Goal: Transaction & Acquisition: Register for event/course

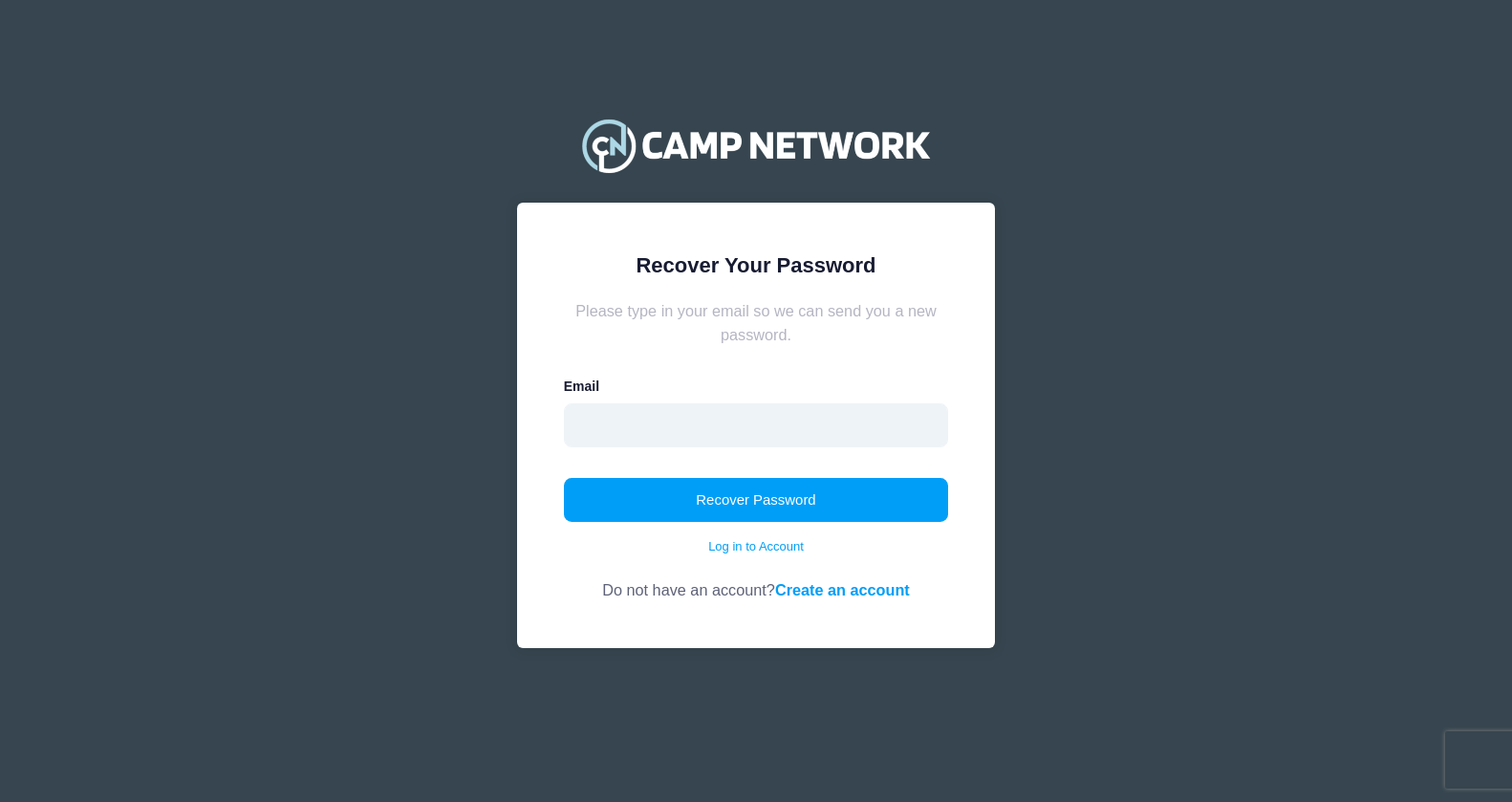
click at [887, 433] on input "email" at bounding box center [756, 425] width 385 height 44
type input "[EMAIL_ADDRESS][DOMAIN_NAME]"
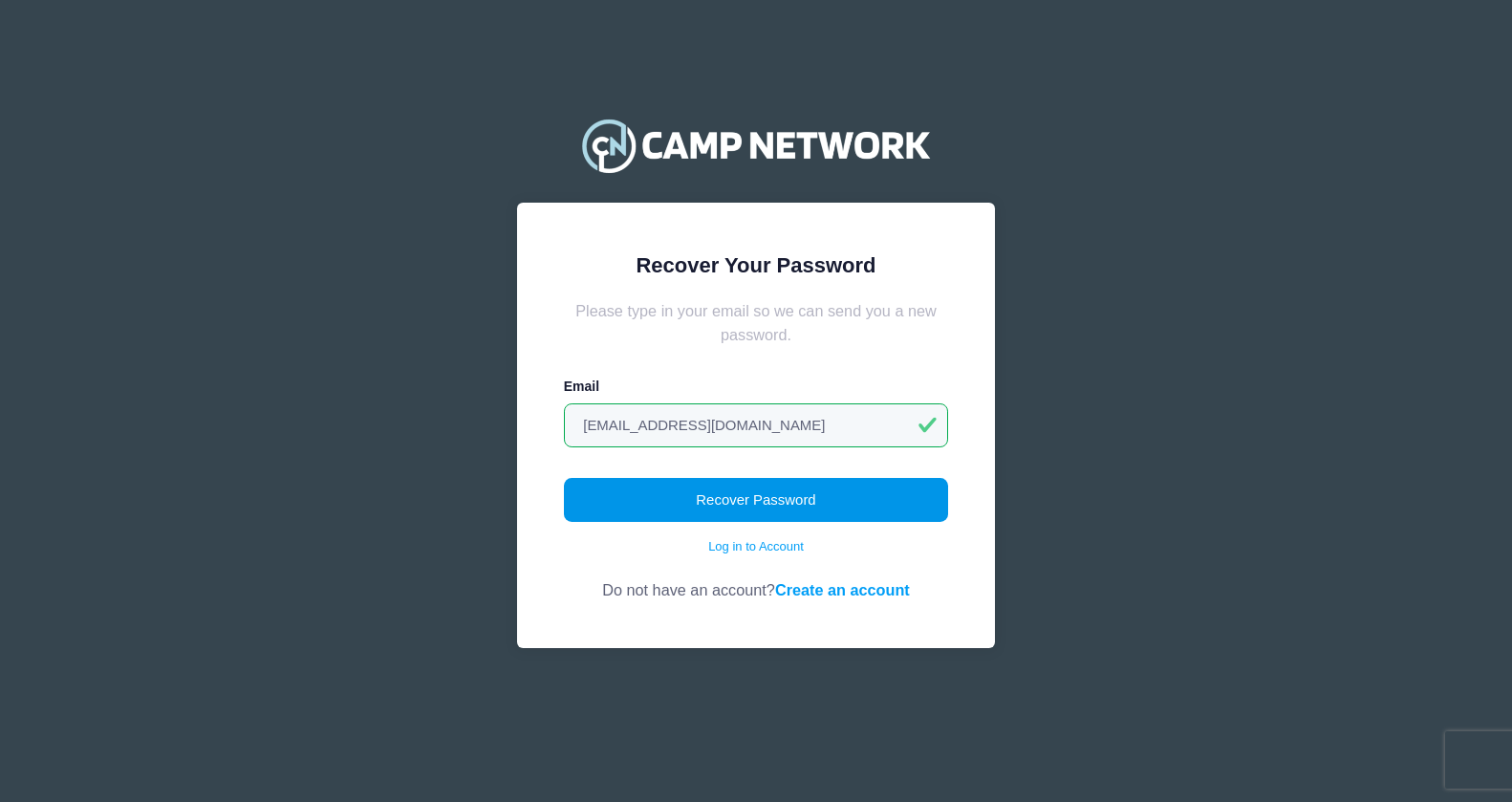
click at [808, 512] on button "Recover Password" at bounding box center [756, 499] width 385 height 44
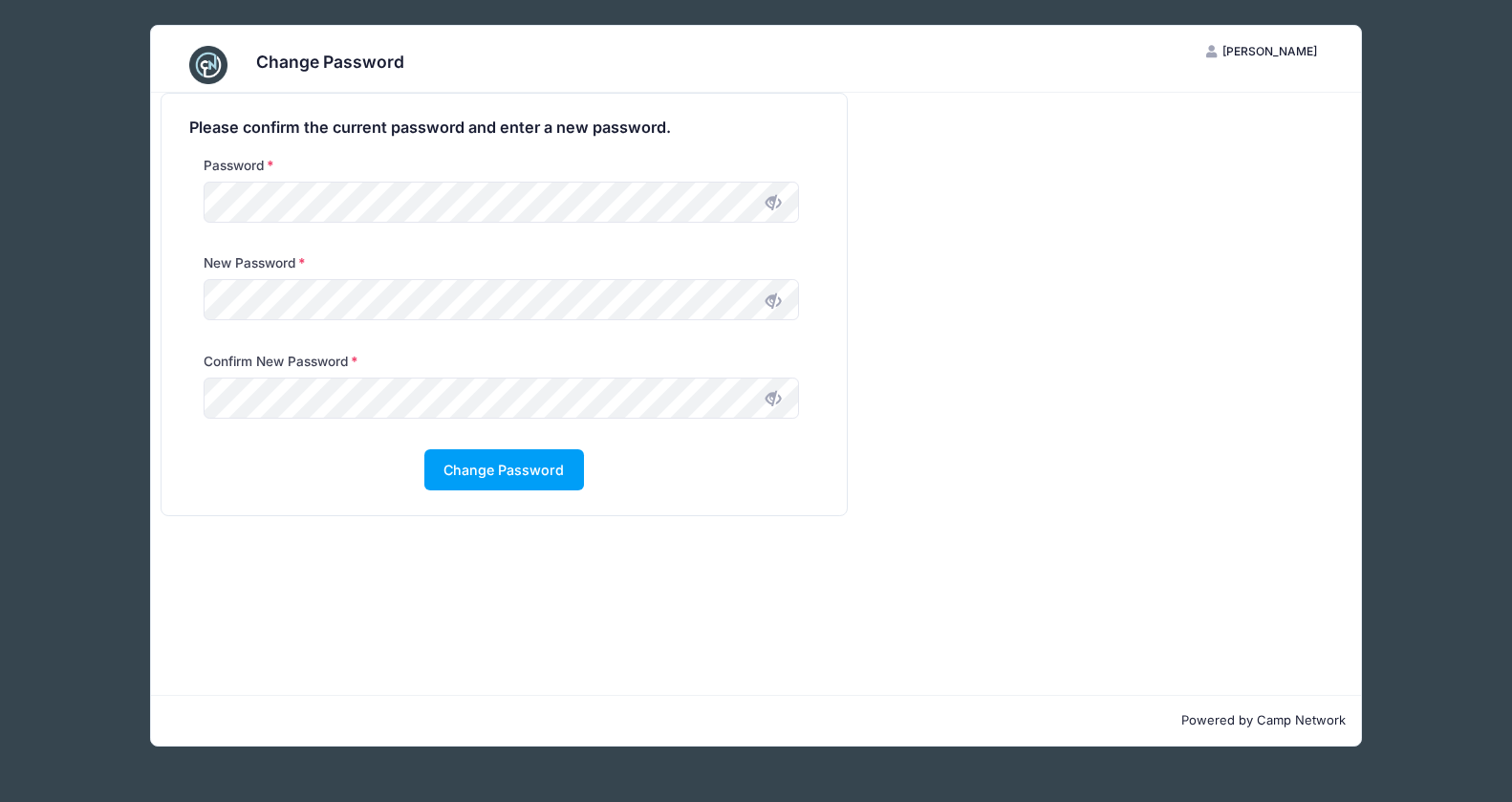
click at [766, 297] on icon at bounding box center [773, 302] width 16 height 16
click at [971, 335] on div "Please confirm the current password and enter a new password. Password New Pass…" at bounding box center [756, 305] width 1210 height 424
click at [770, 449] on div "Change Password" at bounding box center [504, 469] width 630 height 41
click at [777, 391] on icon at bounding box center [773, 399] width 16 height 16
click at [716, 487] on div "Change Password" at bounding box center [504, 469] width 630 height 41
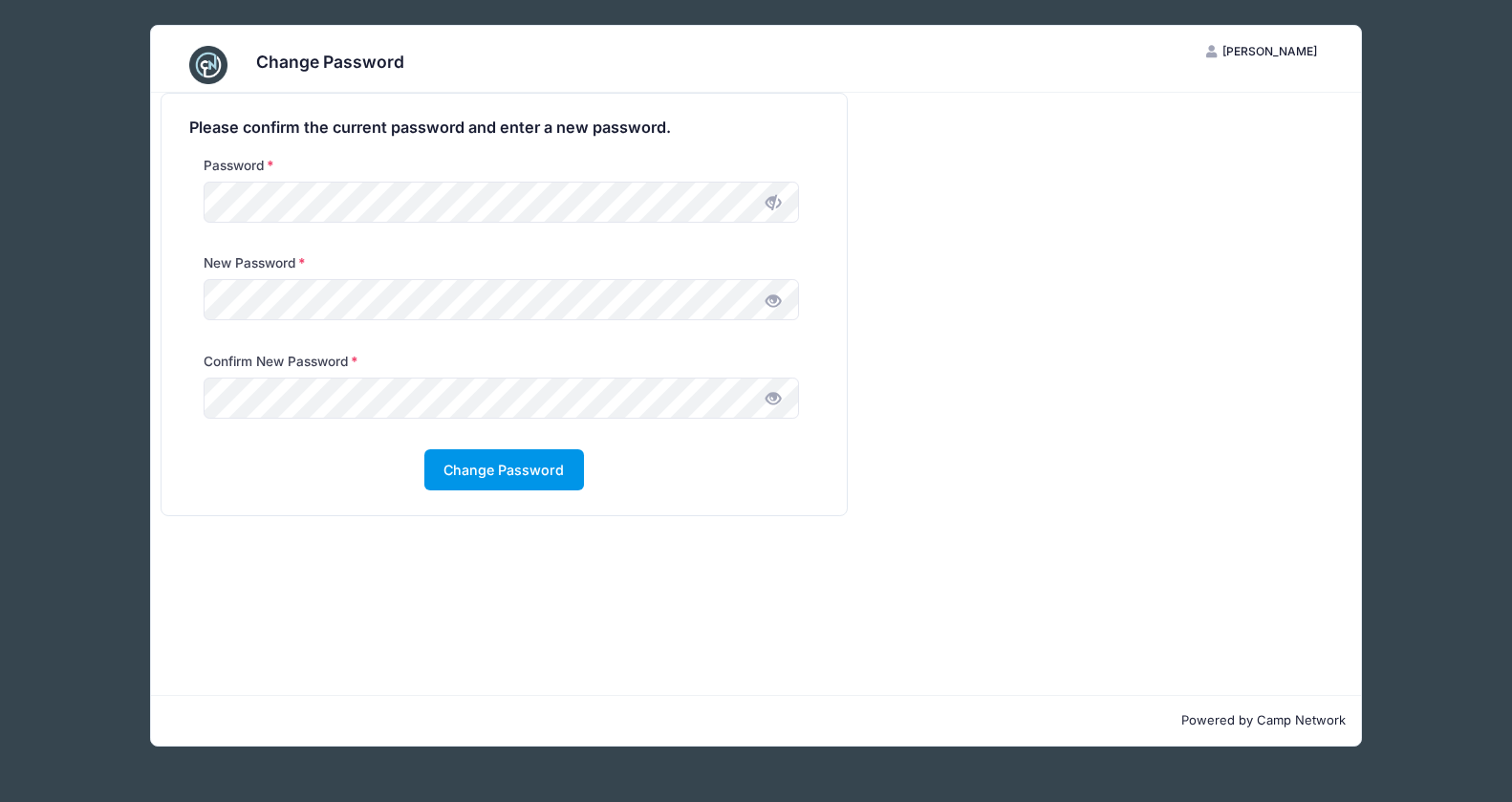
click at [509, 463] on button "Change Password" at bounding box center [504, 469] width 160 height 41
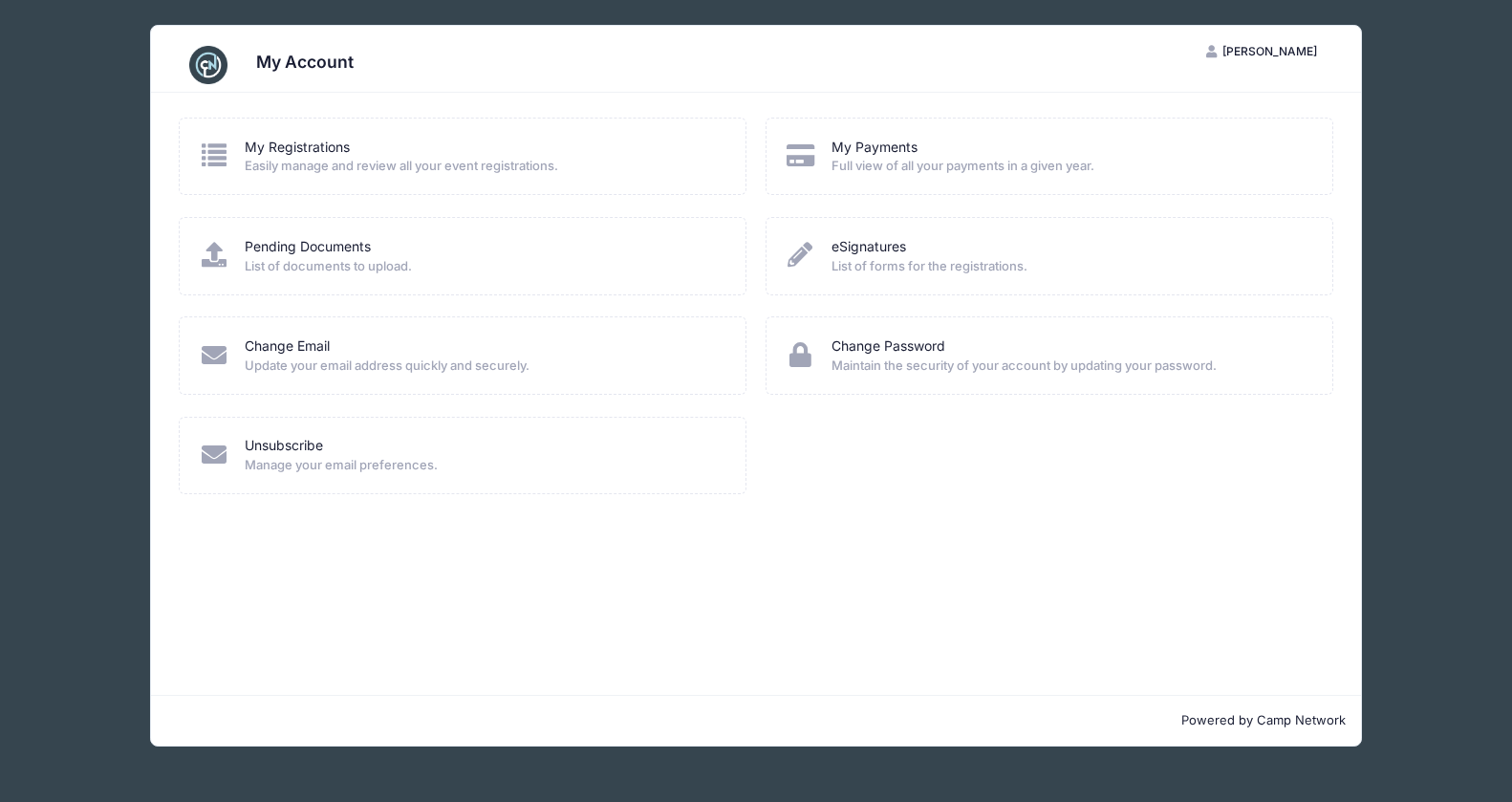
click at [712, 555] on div "My Registrations Easily manage and review all your event registrations. My Paym…" at bounding box center [756, 394] width 1210 height 602
click at [358, 155] on div "My Registrations" at bounding box center [482, 147] width 476 height 20
click at [277, 144] on link "My Registrations" at bounding box center [297, 147] width 105 height 20
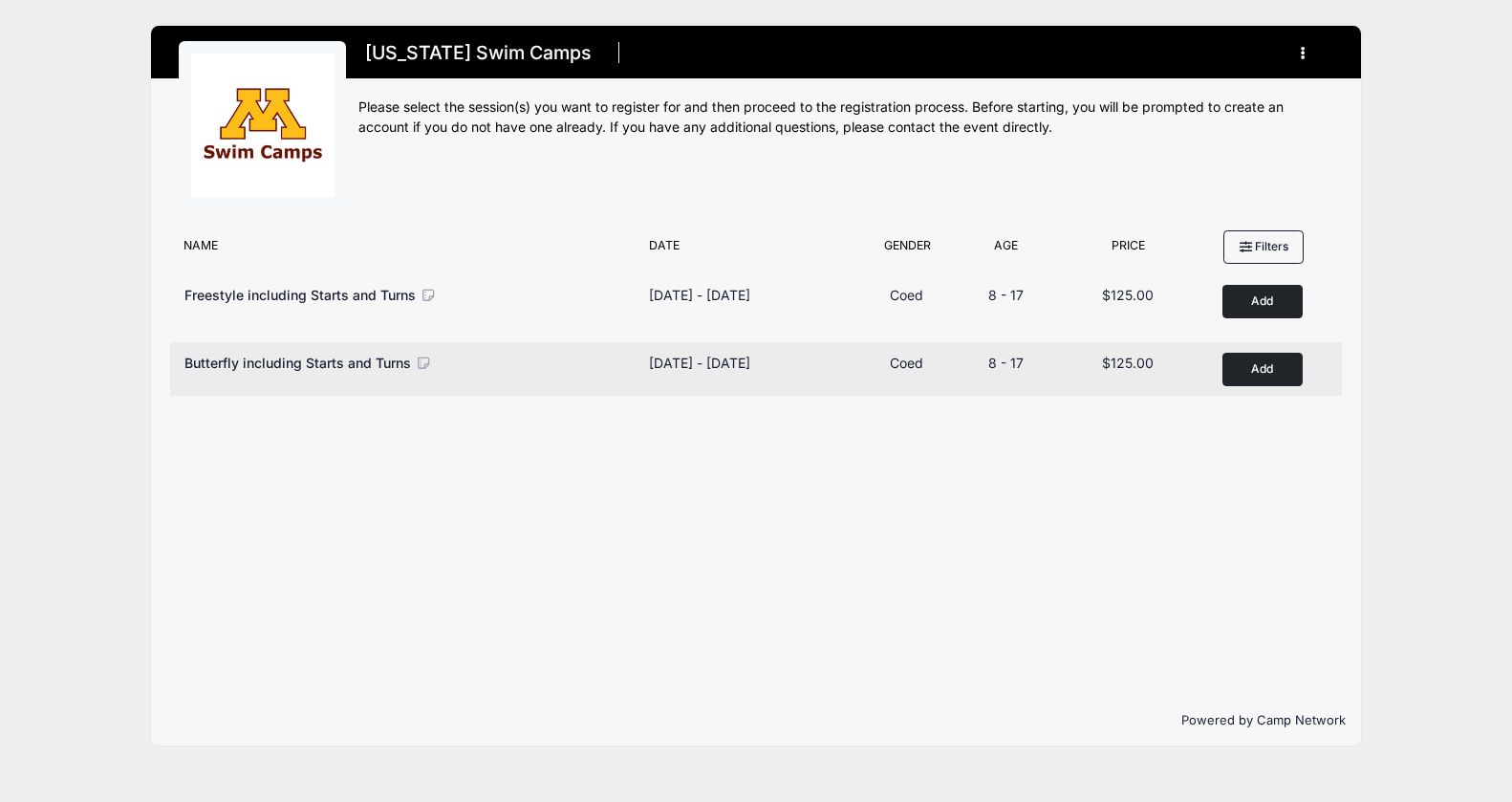
click at [1252, 374] on button "Add to Cart" at bounding box center [1262, 369] width 80 height 34
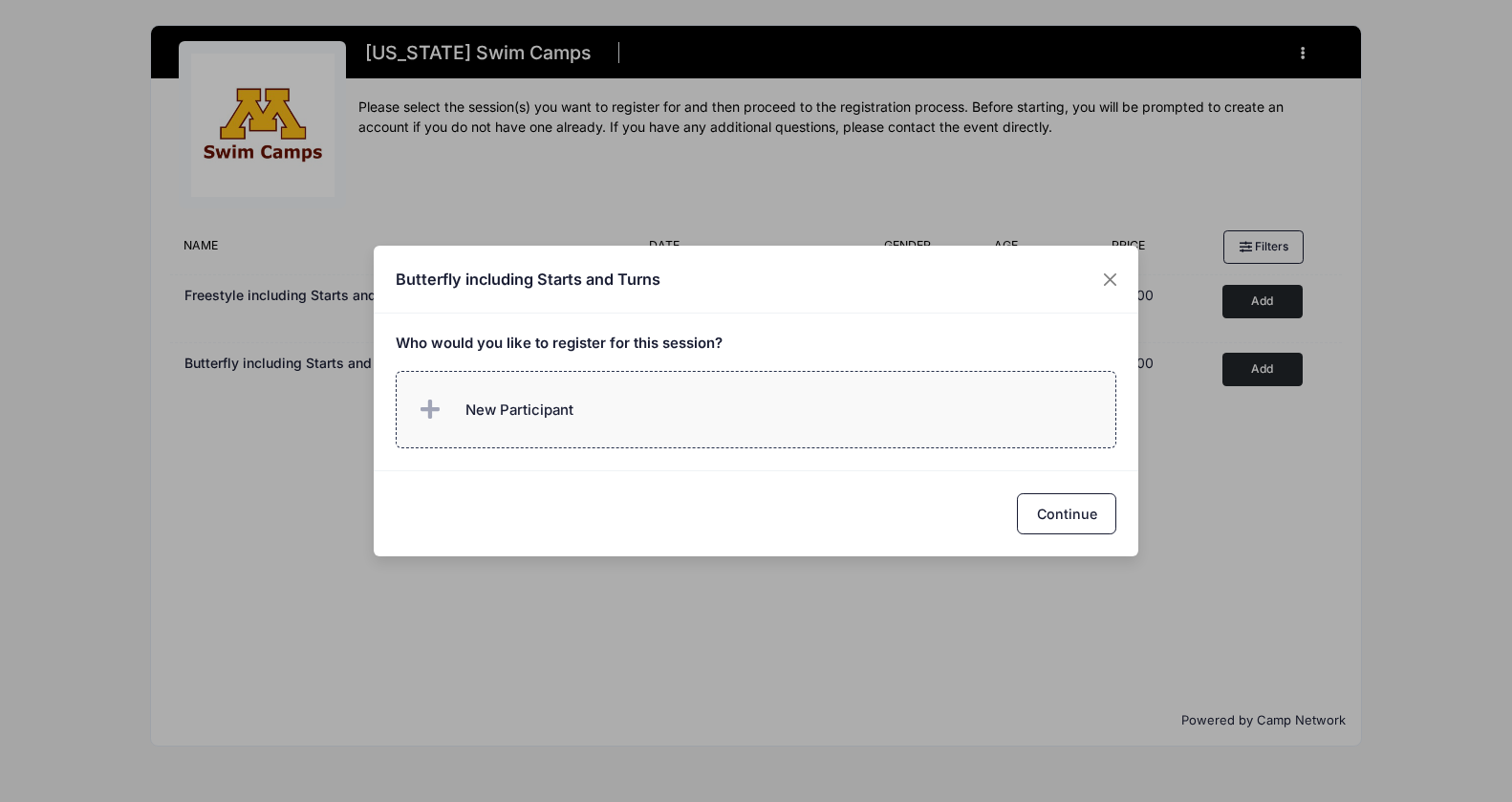
click at [900, 427] on label "New Participant" at bounding box center [756, 410] width 722 height 78
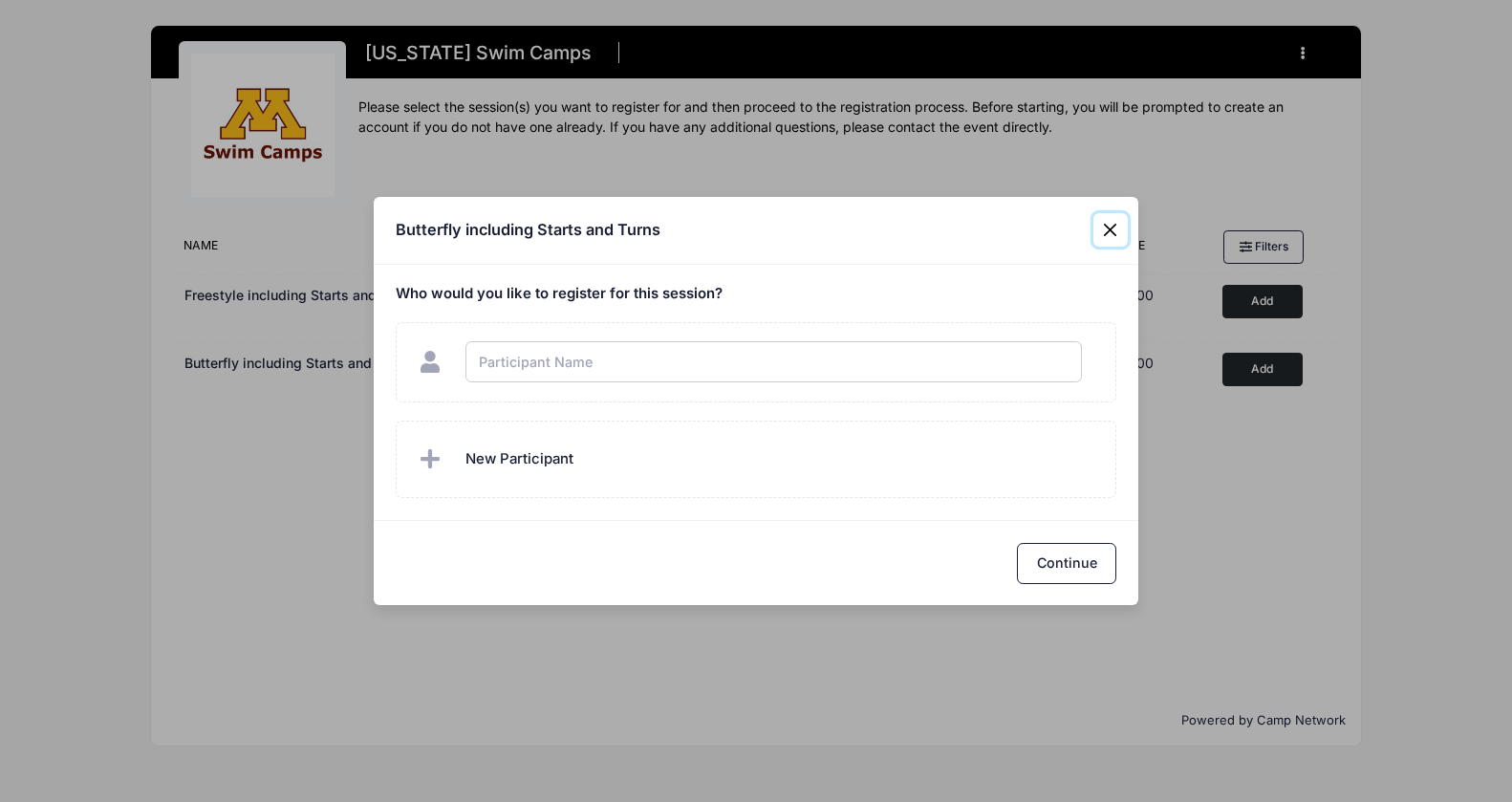
click at [1111, 232] on div "Butterfly including Starts and Turns Who would you like to register for this se…" at bounding box center [756, 401] width 1512 height 802
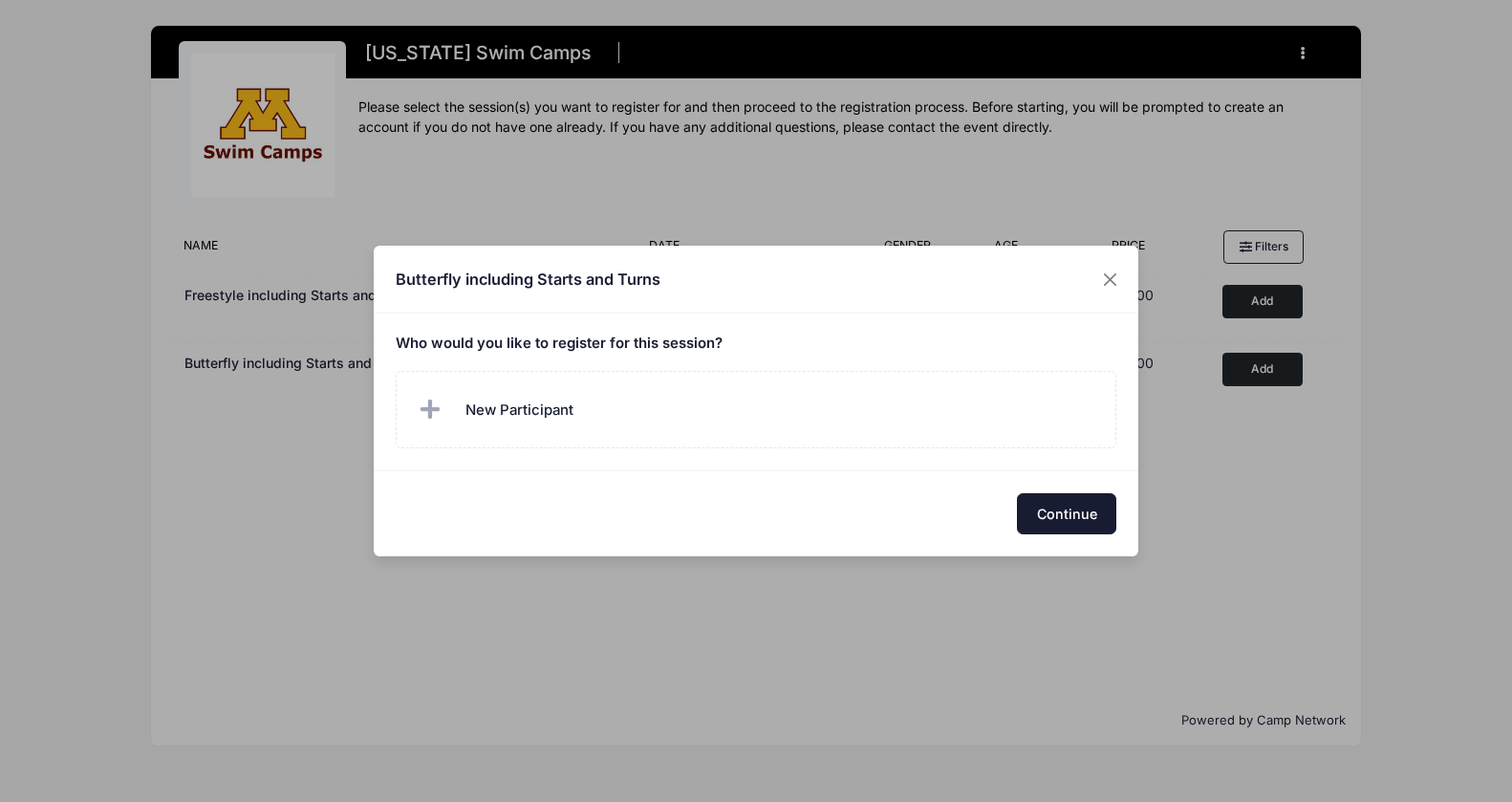
click at [1076, 503] on button "Continue" at bounding box center [1066, 514] width 100 height 41
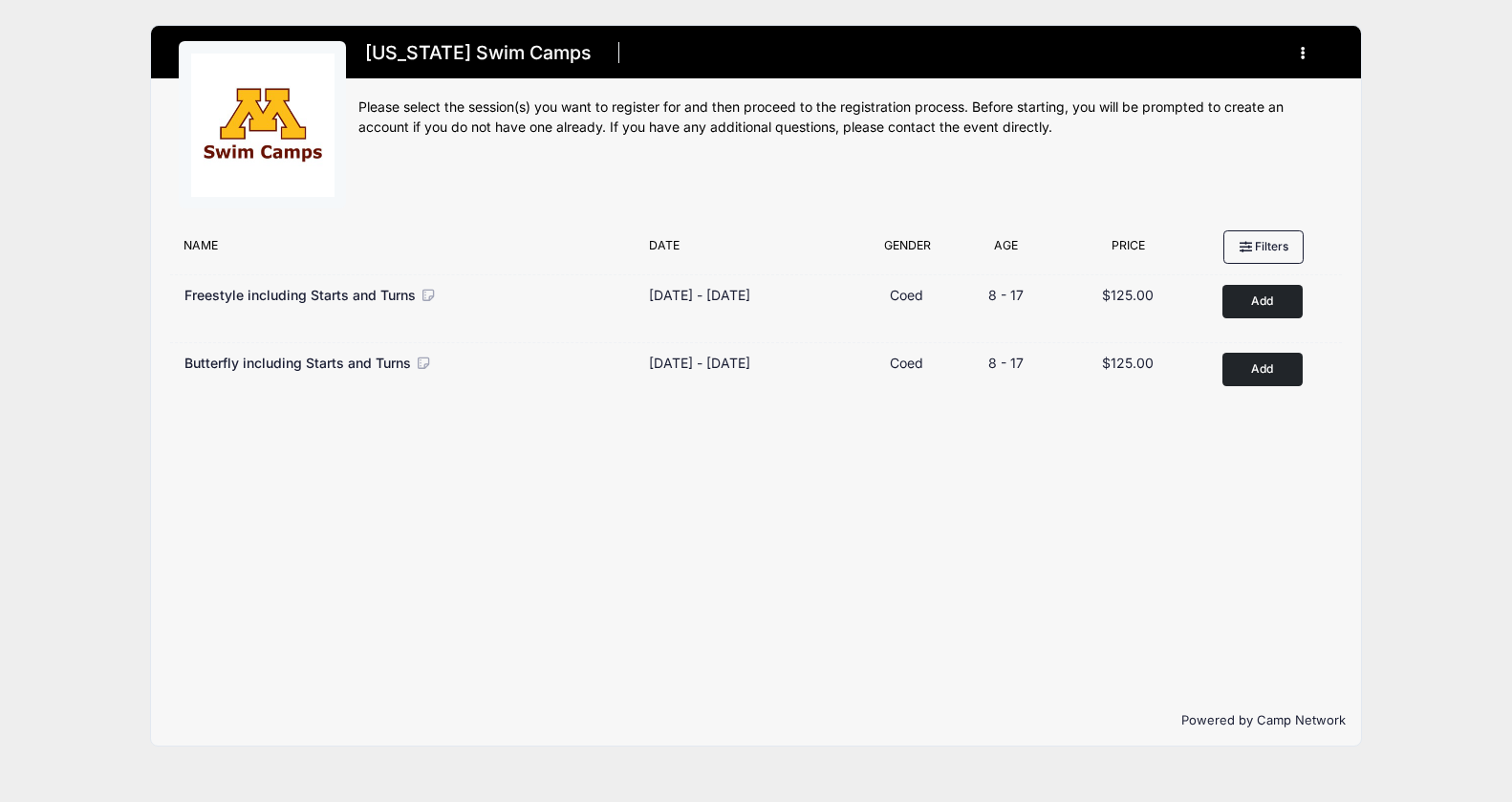
click at [1299, 50] on button "button" at bounding box center [1307, 52] width 51 height 34
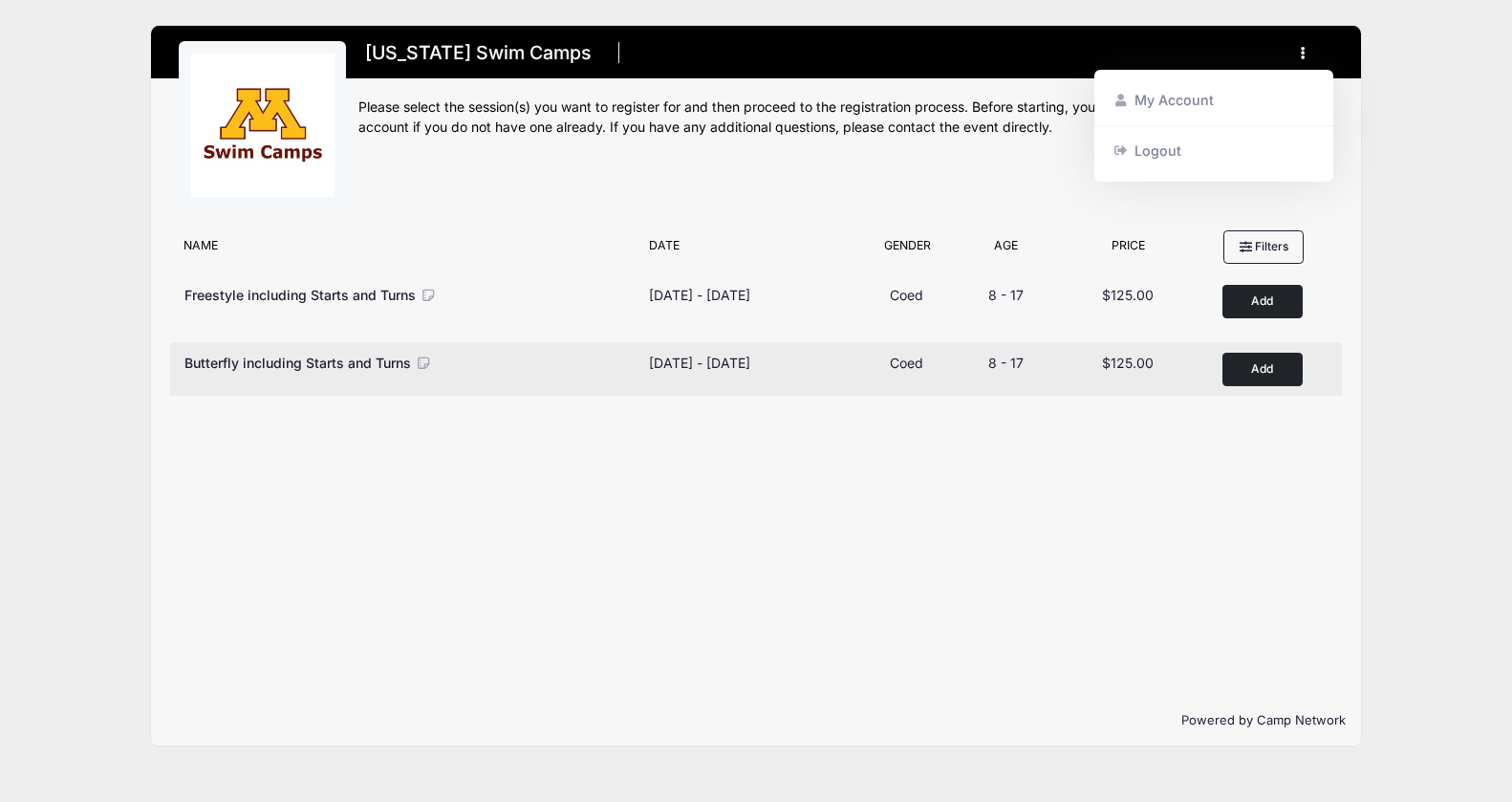
click at [1280, 375] on button "Add to Cart" at bounding box center [1262, 369] width 80 height 34
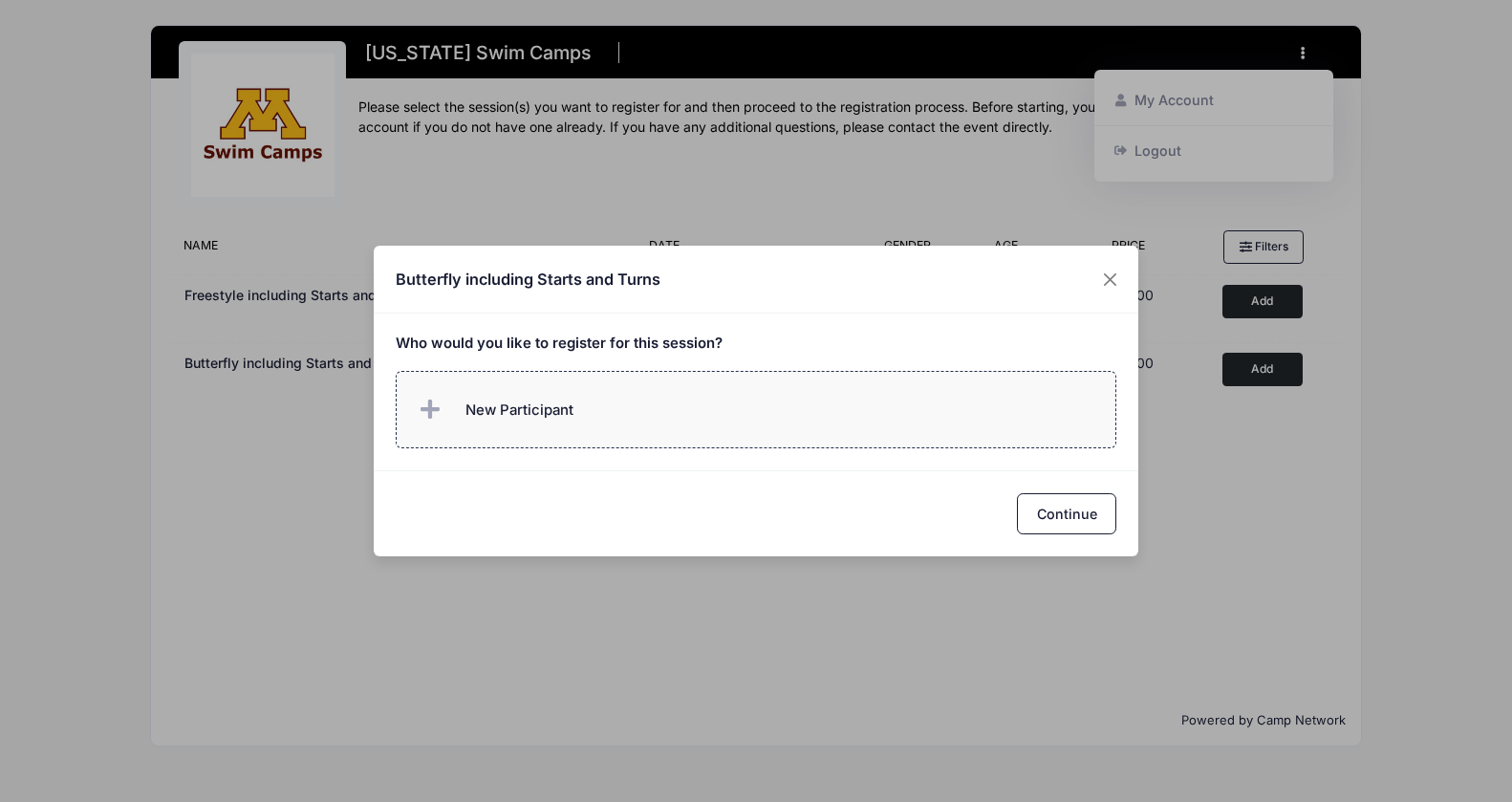
click at [671, 419] on label "New Participant" at bounding box center [756, 410] width 722 height 78
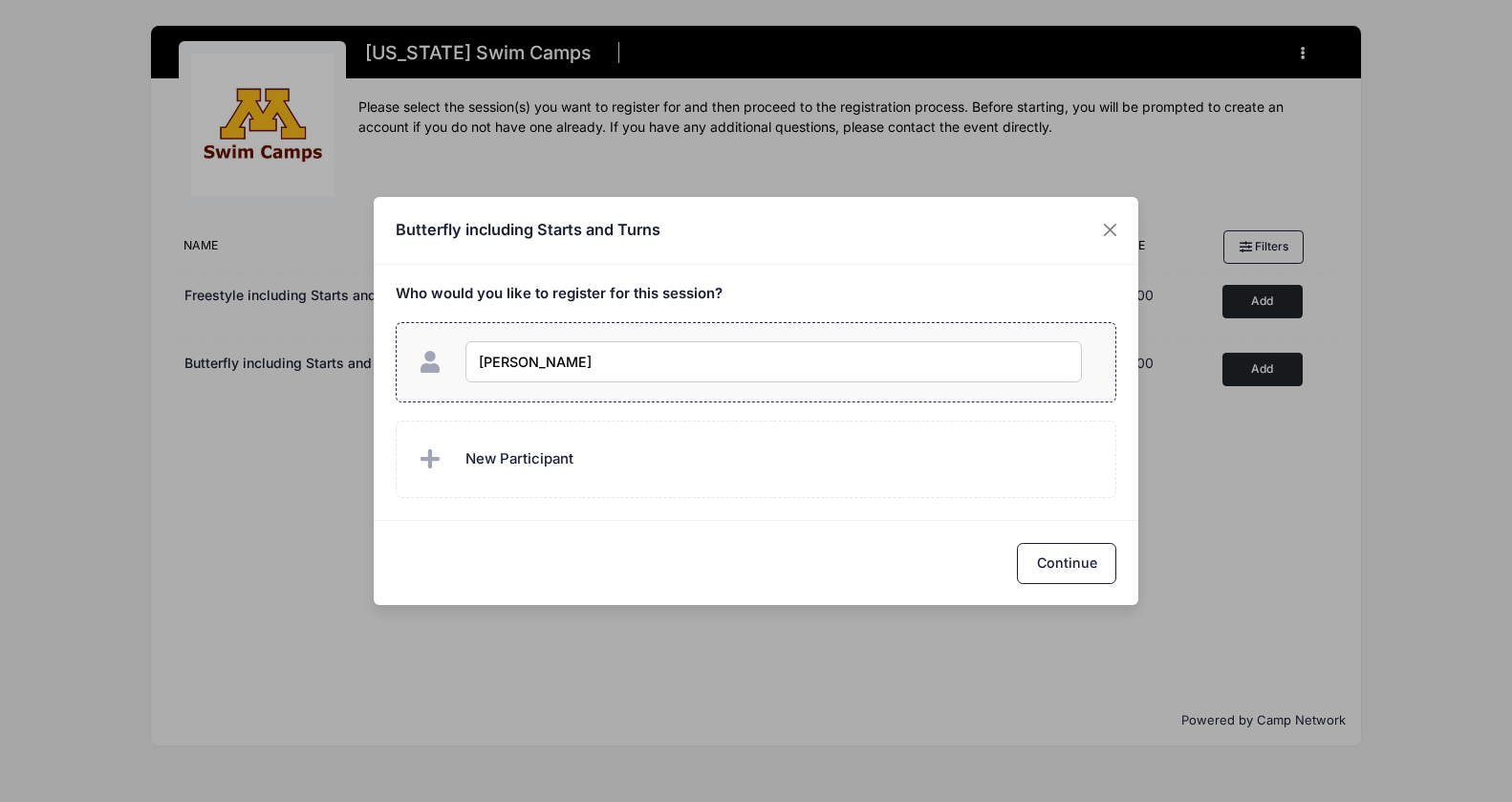
type input "Michael Volvatch"
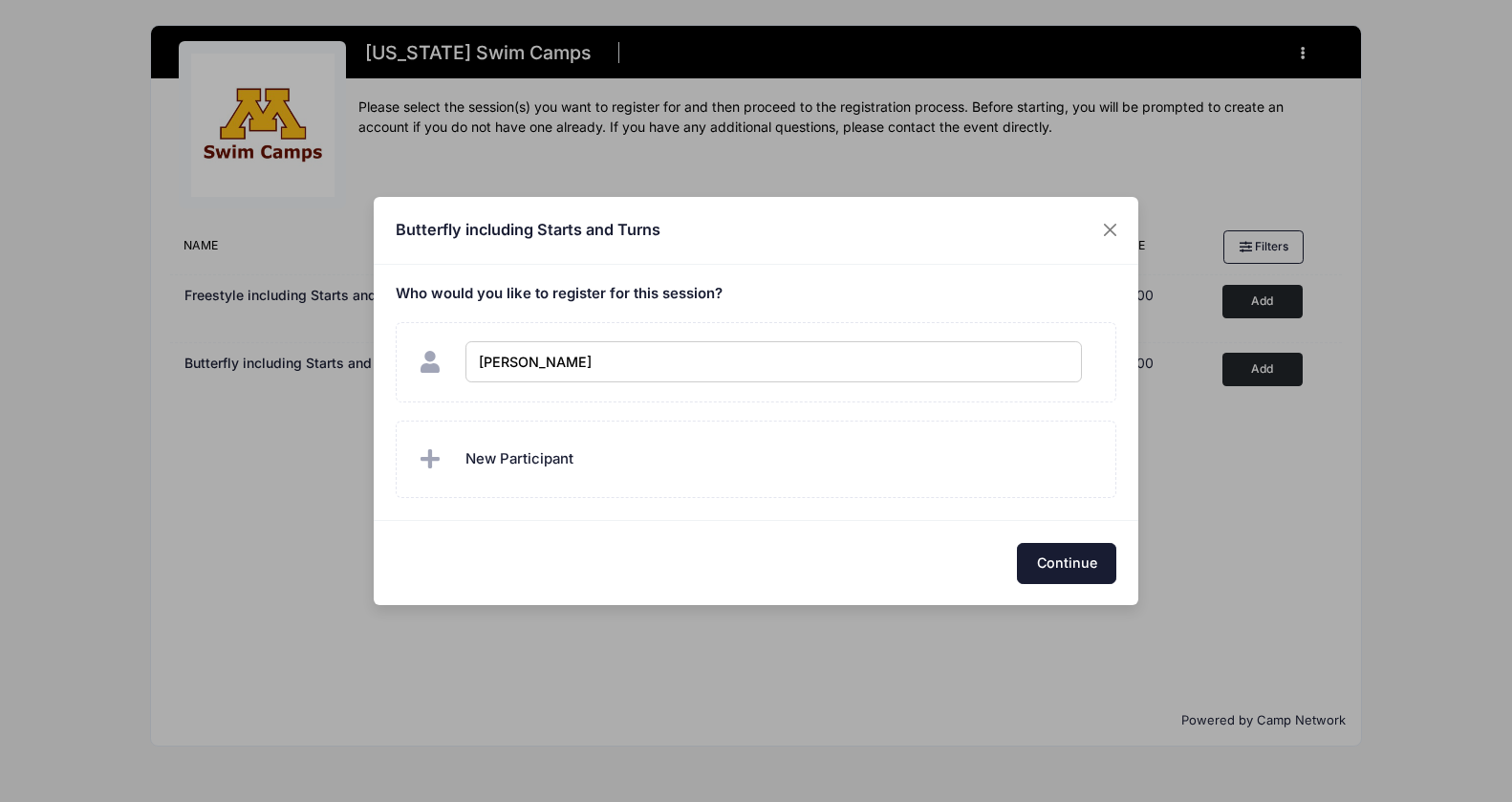
checkbox input "true"
click at [1055, 561] on button "Continue" at bounding box center [1066, 563] width 100 height 41
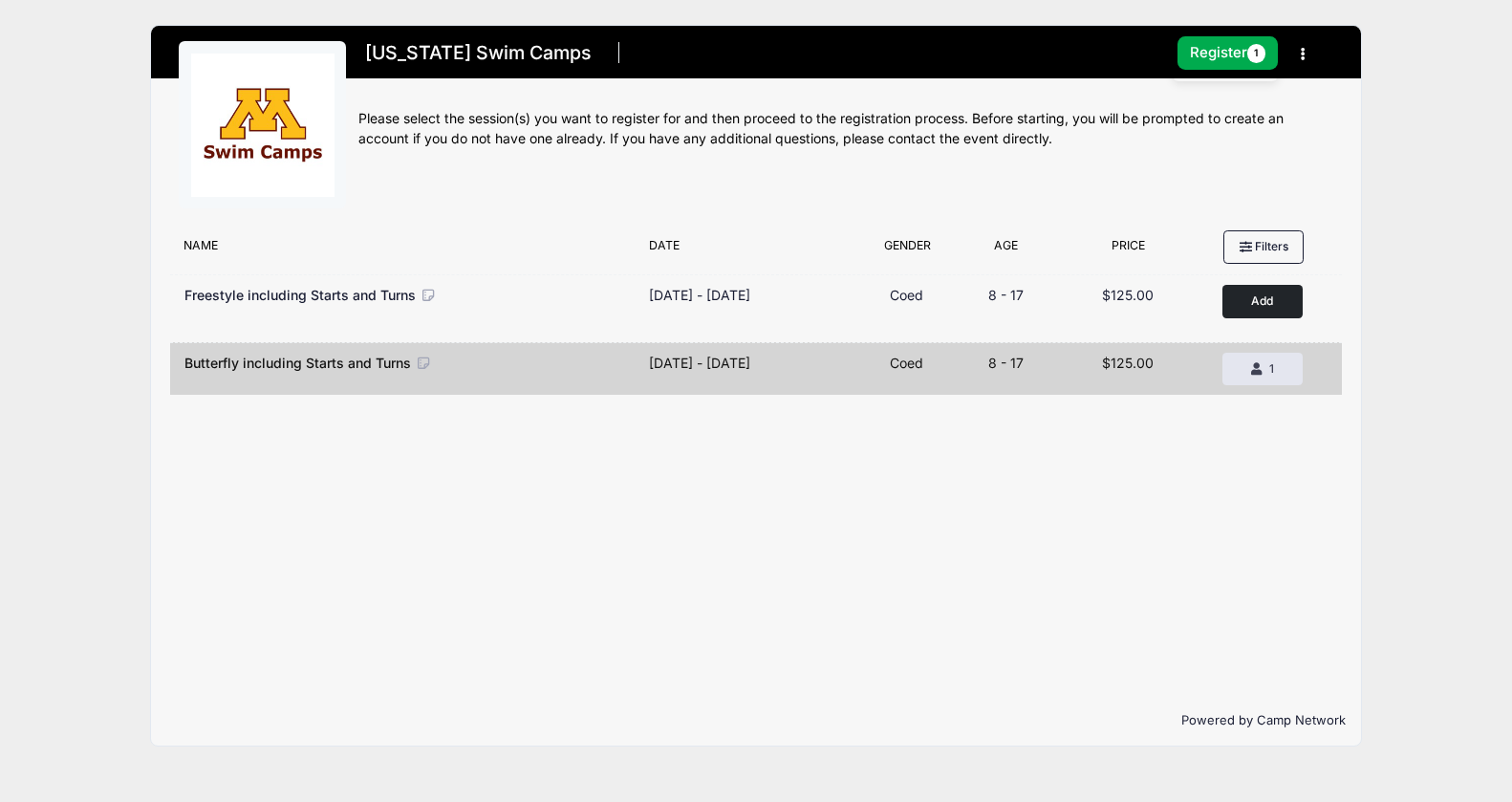
click at [550, 478] on div "Filter Options No sessions found matching your criteria Name Date Gender Filter…" at bounding box center [756, 459] width 1210 height 475
click at [1229, 47] on button "Register 1" at bounding box center [1228, 52] width 102 height 34
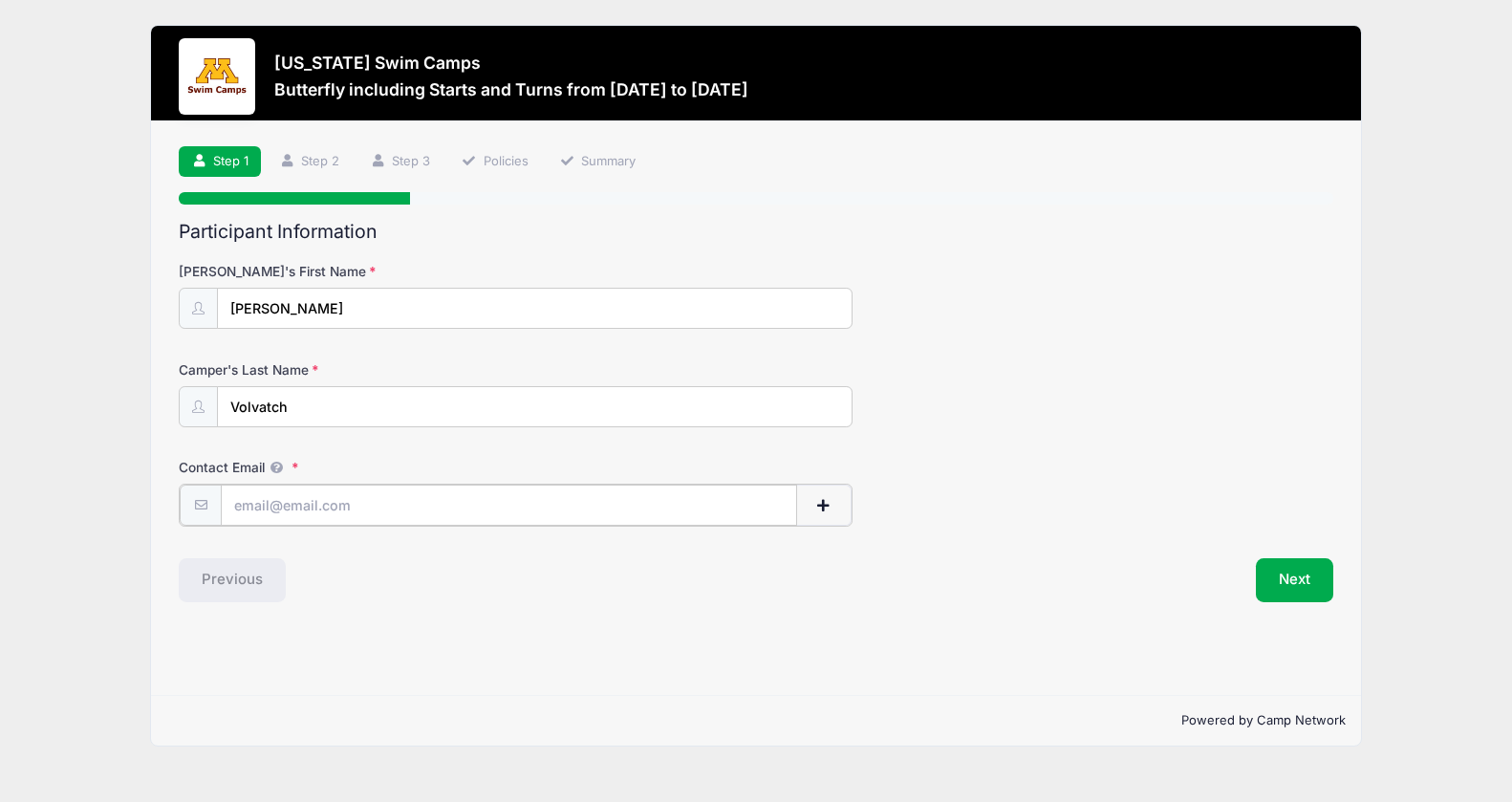
click at [571, 510] on input "Contact Email" at bounding box center [509, 505] width 576 height 41
click at [570, 510] on input "Contact Email" at bounding box center [509, 505] width 576 height 41
type input "[EMAIL_ADDRESS][DOMAIN_NAME]"
click at [548, 563] on div "Previous" at bounding box center [462, 578] width 586 height 44
click at [1305, 567] on button "Next" at bounding box center [1295, 578] width 78 height 44
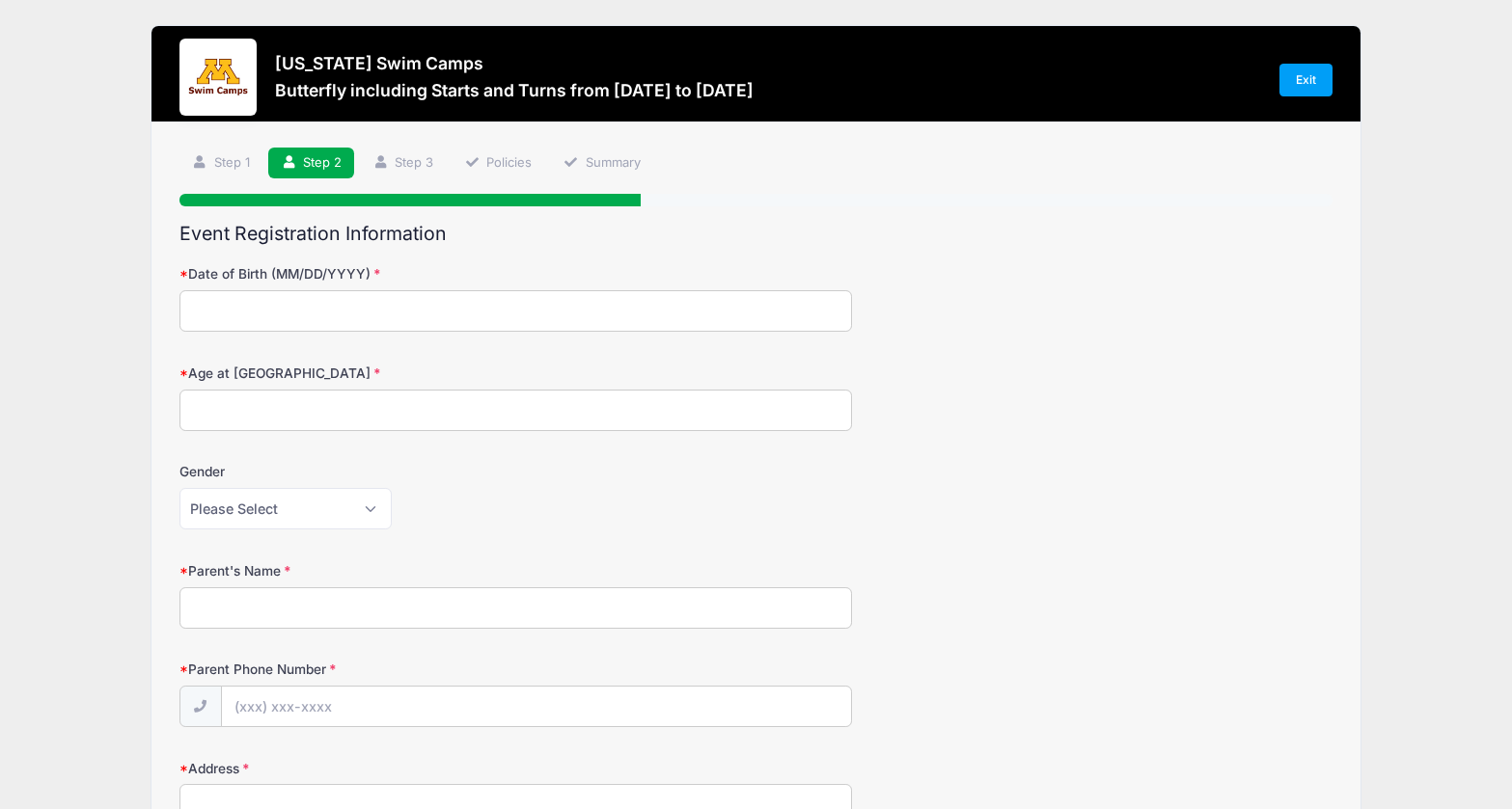
click at [563, 302] on input "Date of Birth (MM/DD/YYYY)" at bounding box center [515, 311] width 672 height 41
type input "[DATE]"
click at [507, 408] on input "Age at [GEOGRAPHIC_DATA]" at bounding box center [515, 410] width 672 height 41
type input "10"
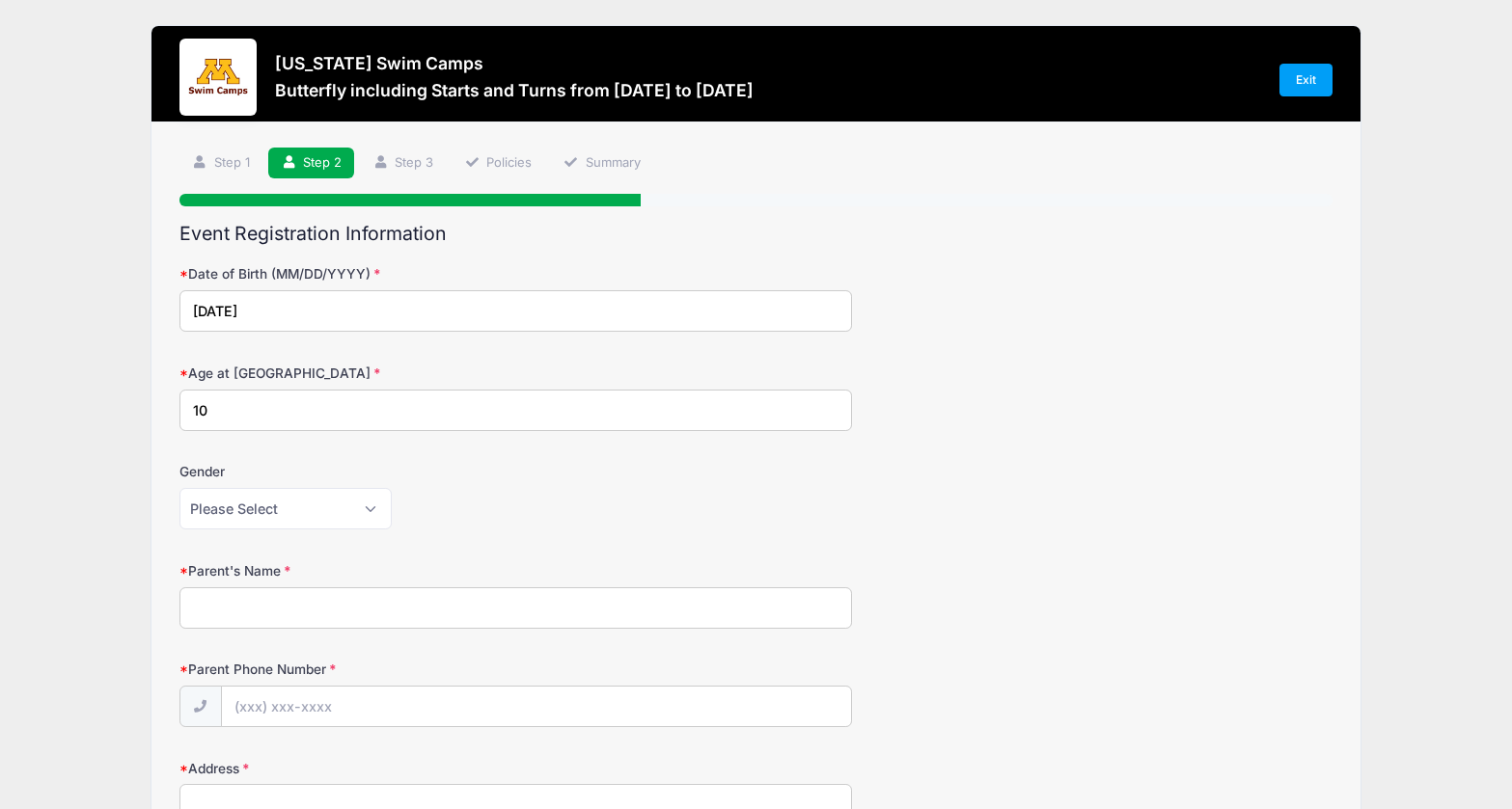
click at [357, 511] on select "Please Select Female Male" at bounding box center [285, 509] width 212 height 41
select select "[DEMOGRAPHIC_DATA]"
click at [179, 488] on select "Please Select Female Male" at bounding box center [285, 509] width 212 height 41
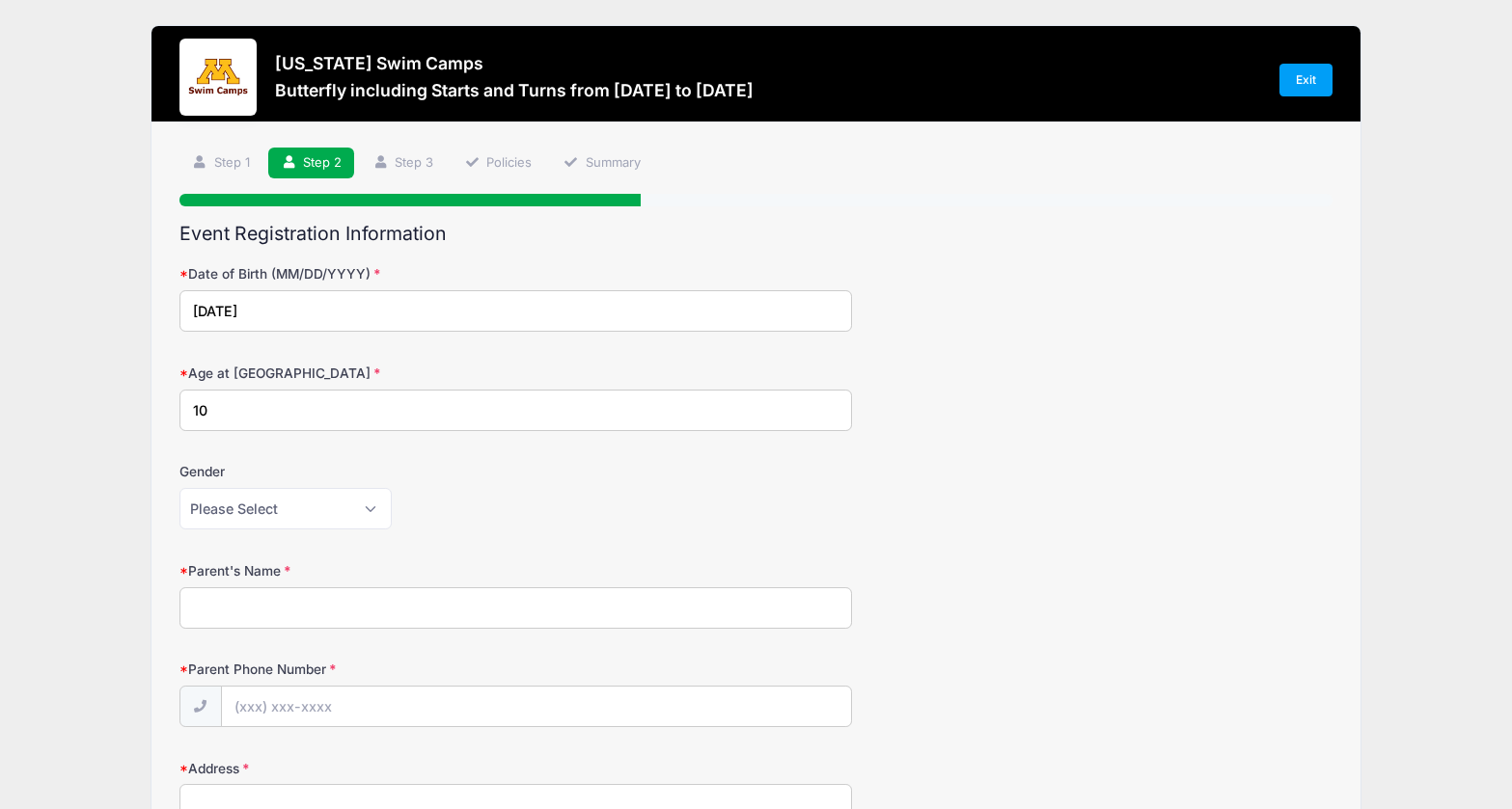
click at [380, 598] on input "Parent's Name" at bounding box center [515, 608] width 672 height 41
type input "[PERSON_NAME]"
type input "[PHONE_NUMBER]"
type input "[STREET_ADDRESS]"
type input "Rosemount"
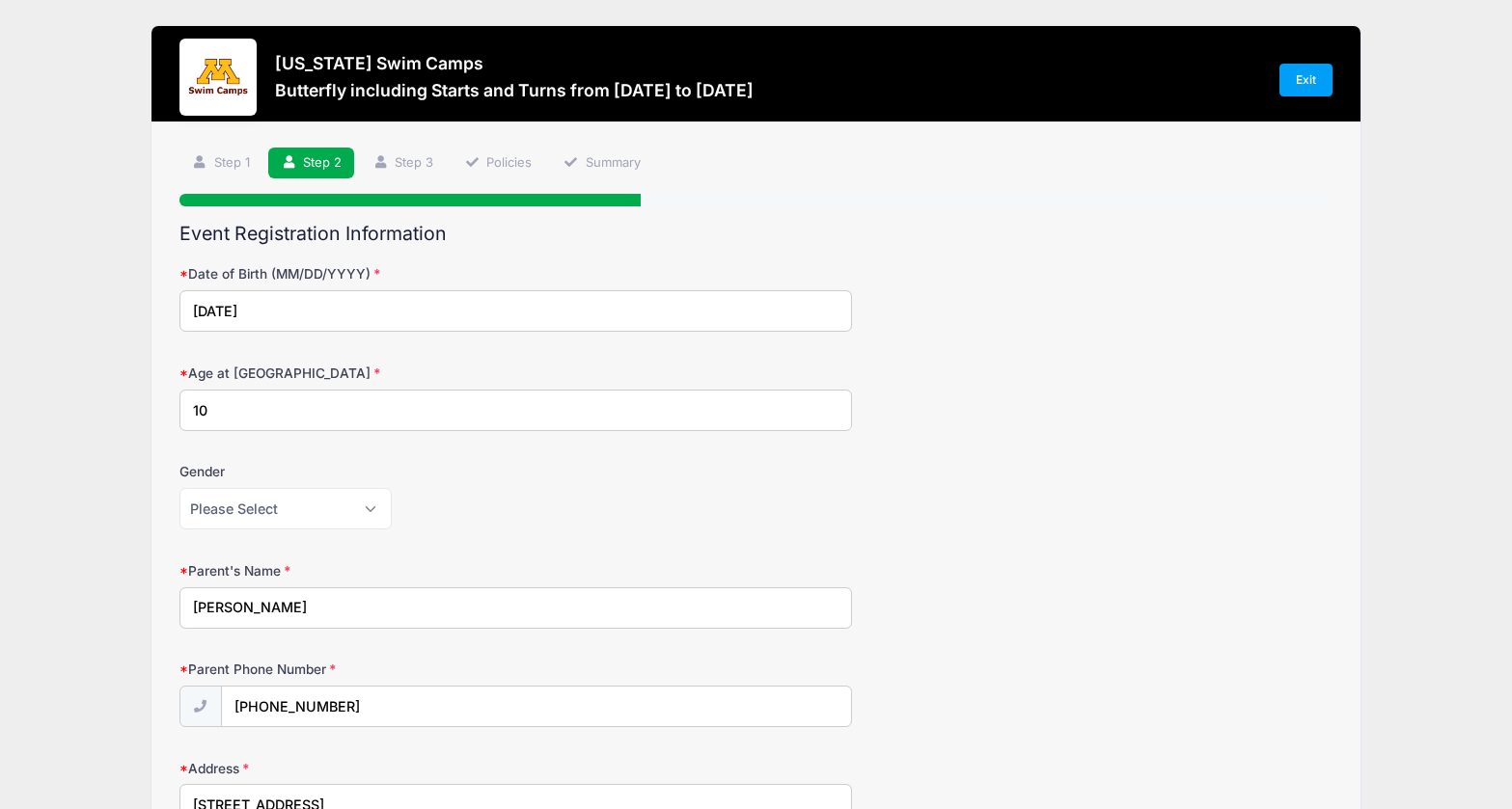
select select "MN"
type input "55068"
click at [1311, 624] on div "Parent's Name Olga Alepova" at bounding box center [756, 595] width 1153 height 67
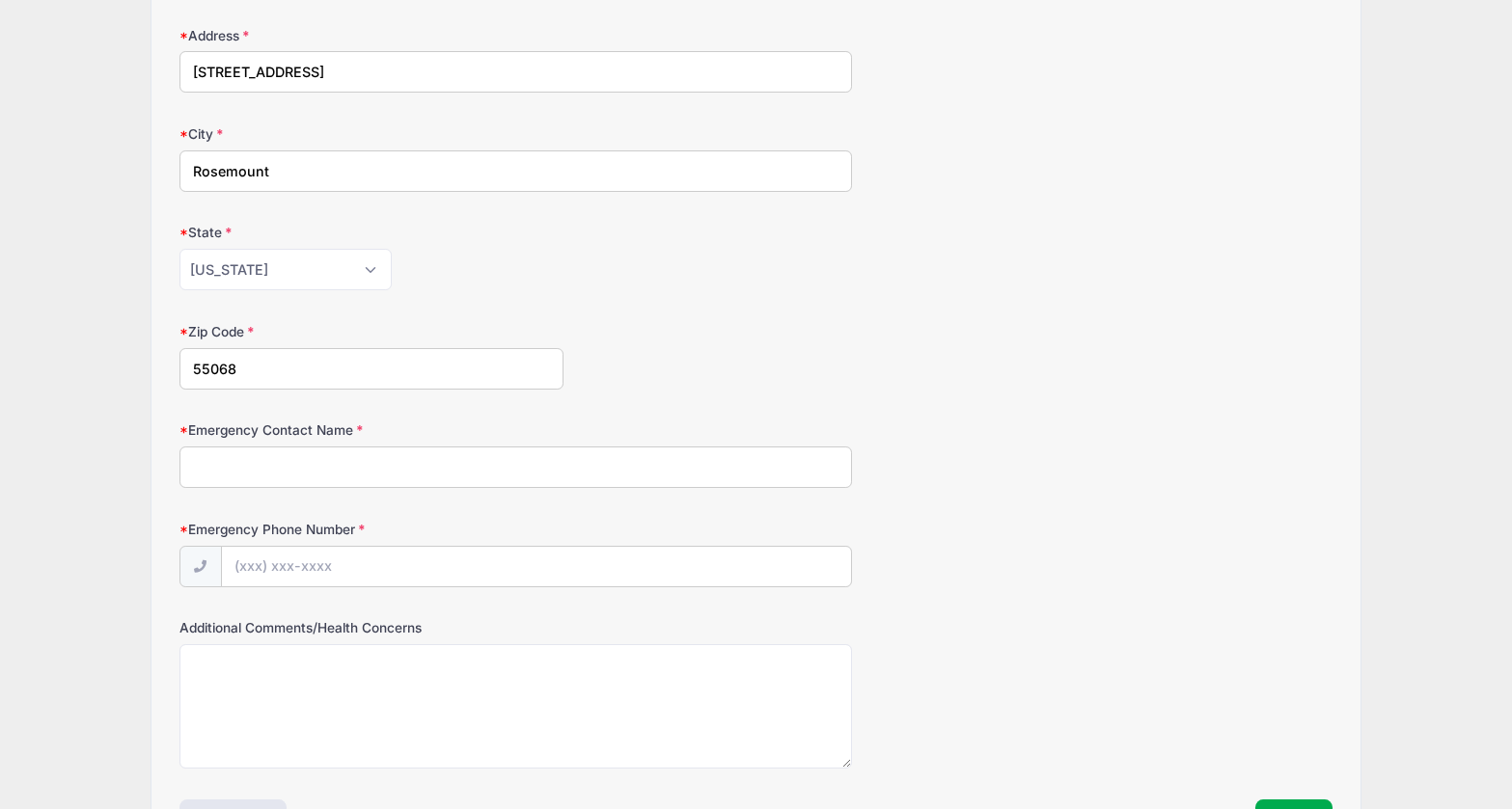
scroll to position [741, 0]
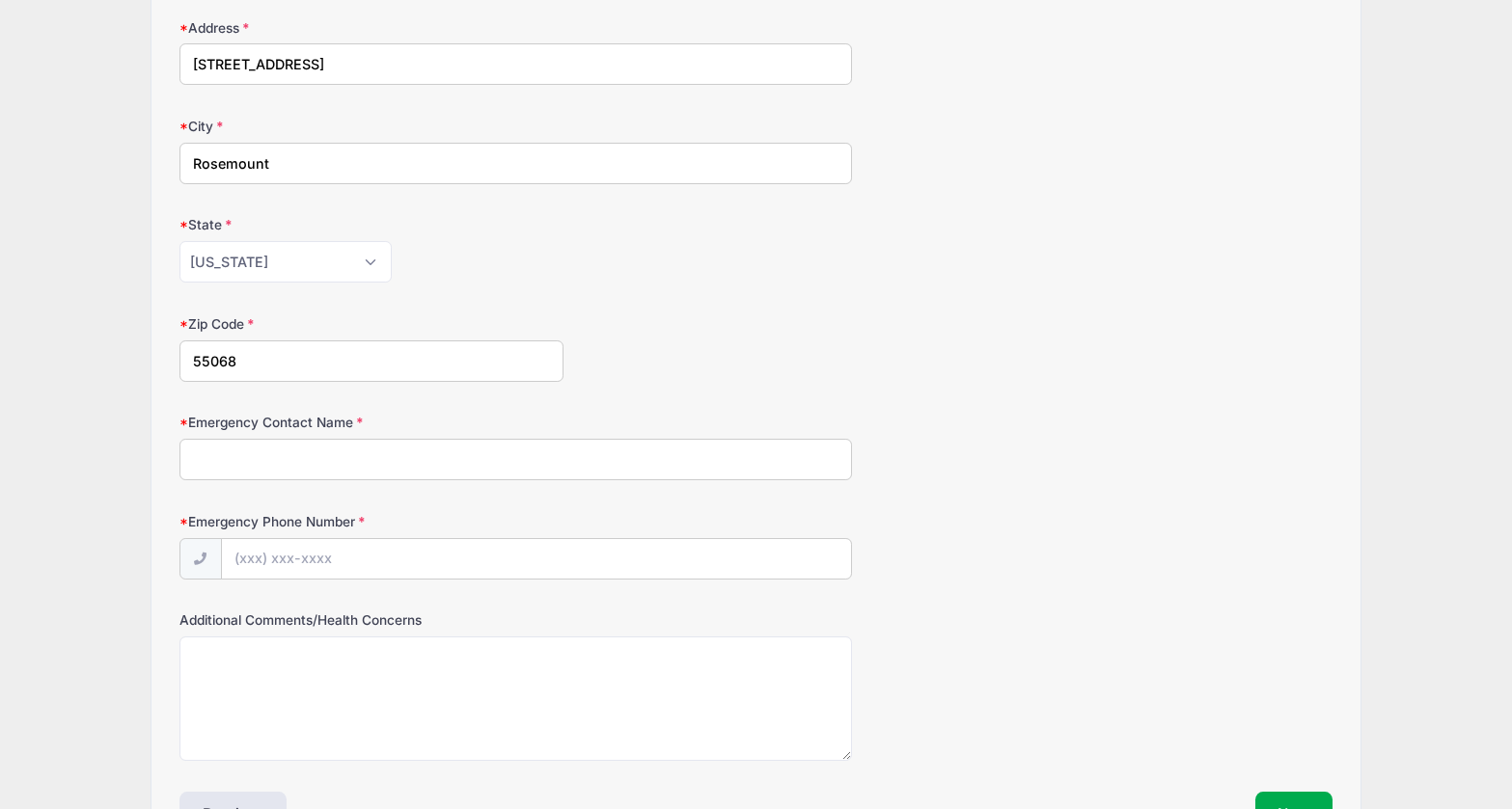
click at [679, 469] on input "Emergency Contact Name" at bounding box center [515, 460] width 672 height 41
type input "[PERSON_NAME]"
type input "[PHONE_NUMBER]"
click at [1083, 611] on div "Additional Comments/Health Concerns" at bounding box center [756, 686] width 1153 height 151
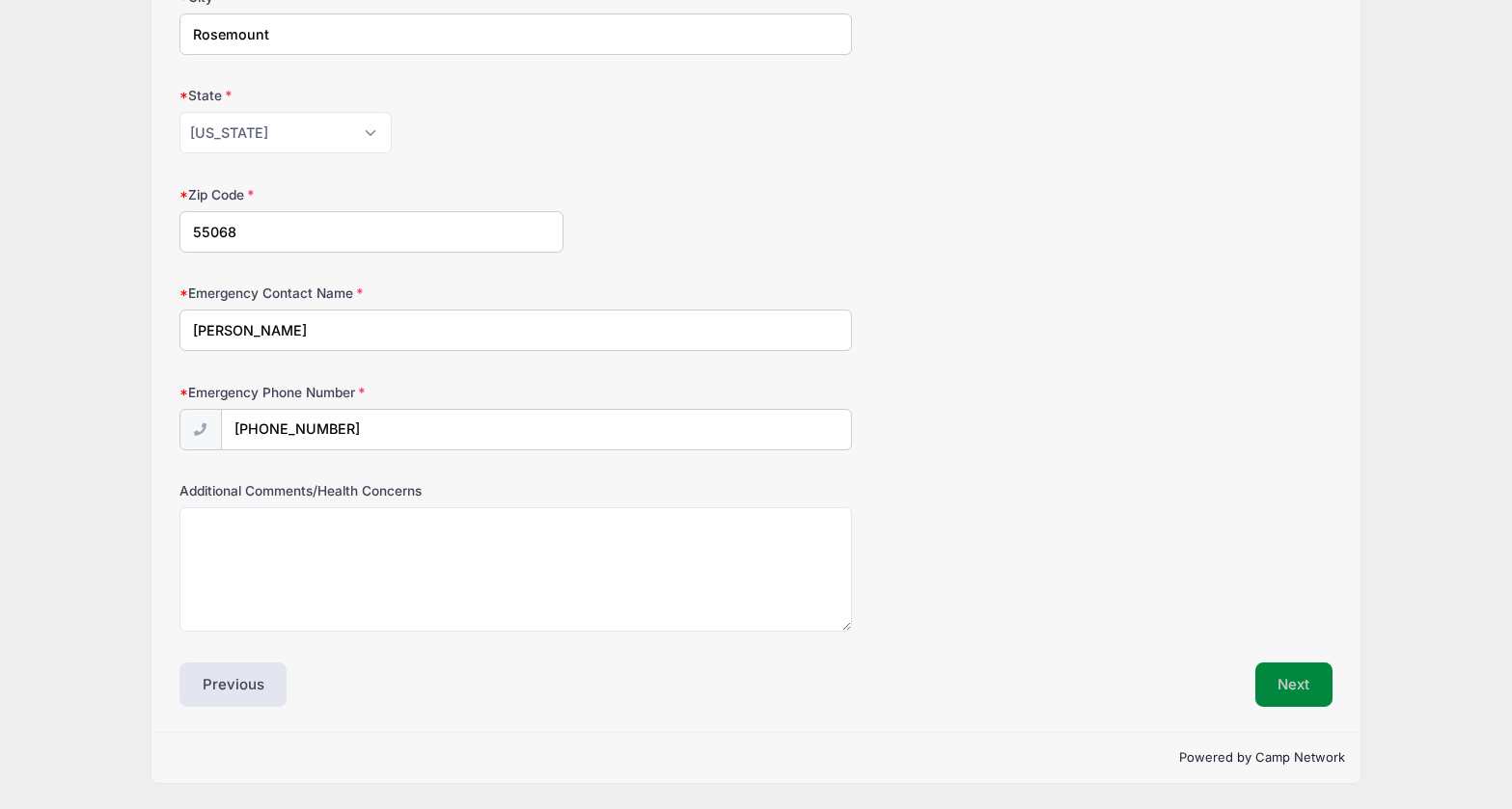
click at [1312, 683] on button "Next" at bounding box center [1295, 684] width 78 height 44
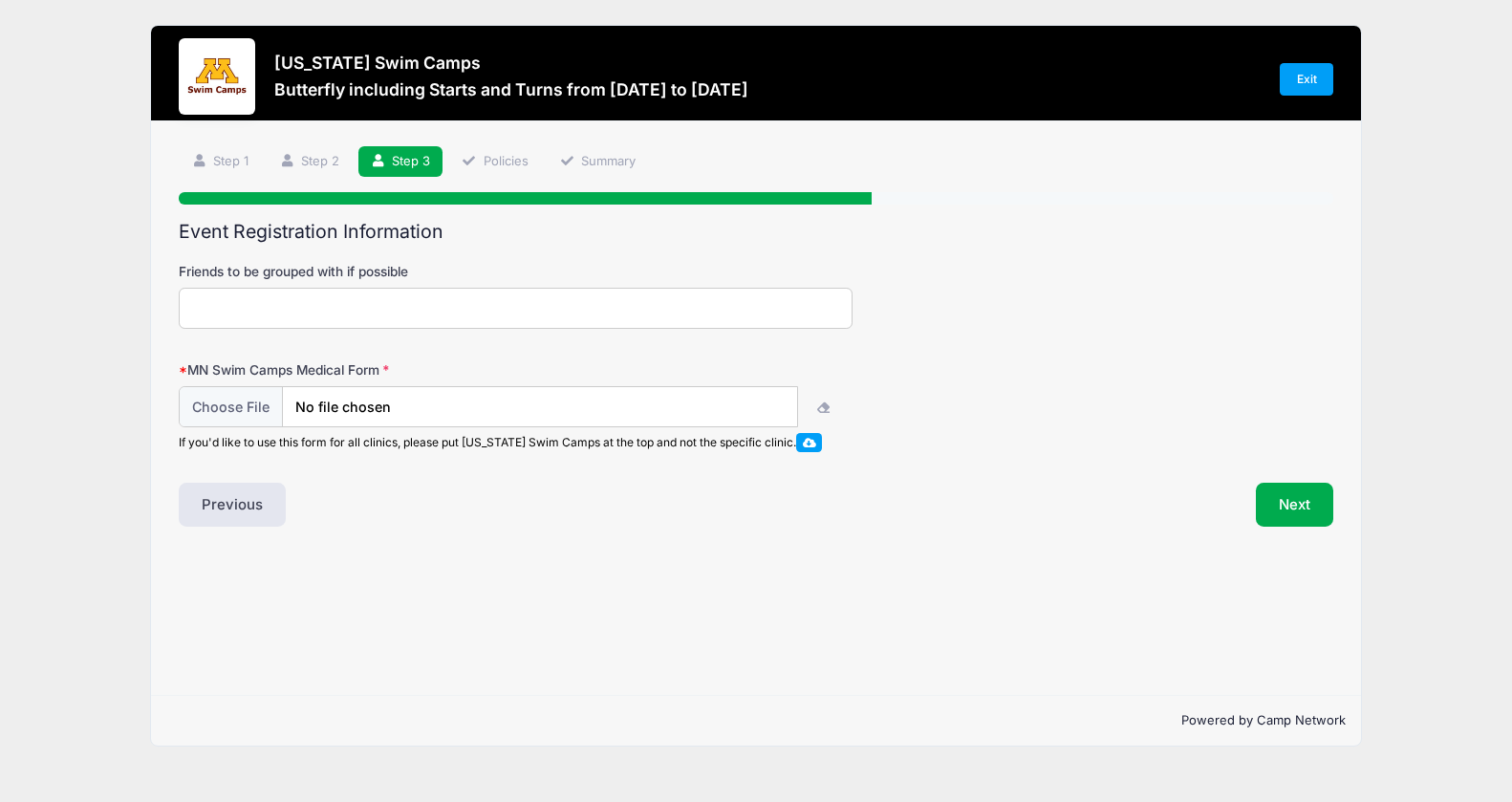
scroll to position [0, 0]
click at [589, 401] on input "file" at bounding box center [488, 407] width 617 height 41
click at [1000, 657] on div "Step 3 /7 Step 1 Step 2 Step 3 Policies Summary Participant Information Camper'…" at bounding box center [756, 408] width 1210 height 575
click at [378, 498] on div "Previous" at bounding box center [462, 504] width 586 height 44
click at [1285, 509] on button "Next" at bounding box center [1295, 504] width 78 height 44
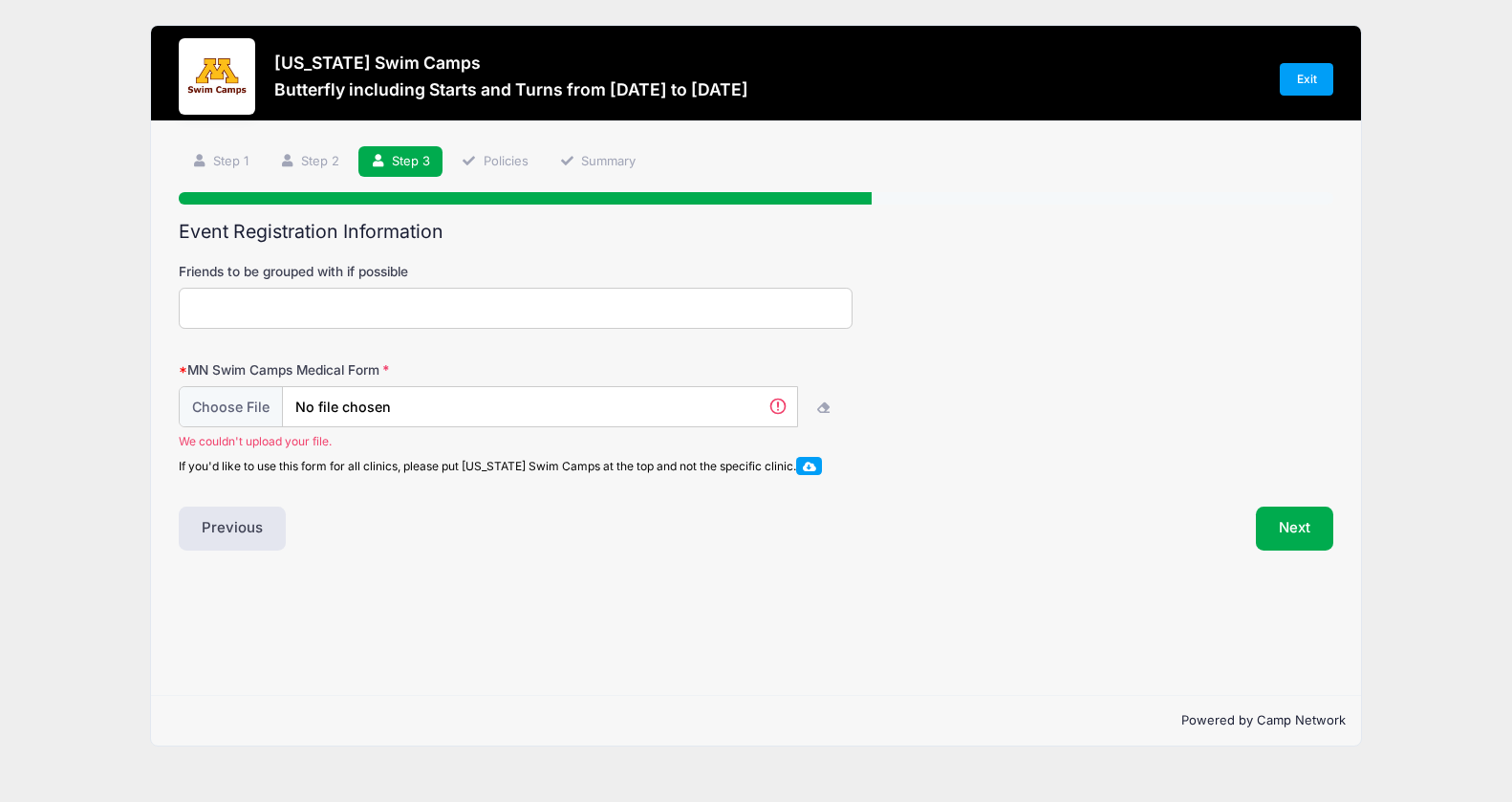
click at [622, 515] on div "Previous" at bounding box center [462, 529] width 586 height 44
click at [216, 406] on input "file" at bounding box center [485, 407] width 613 height 41
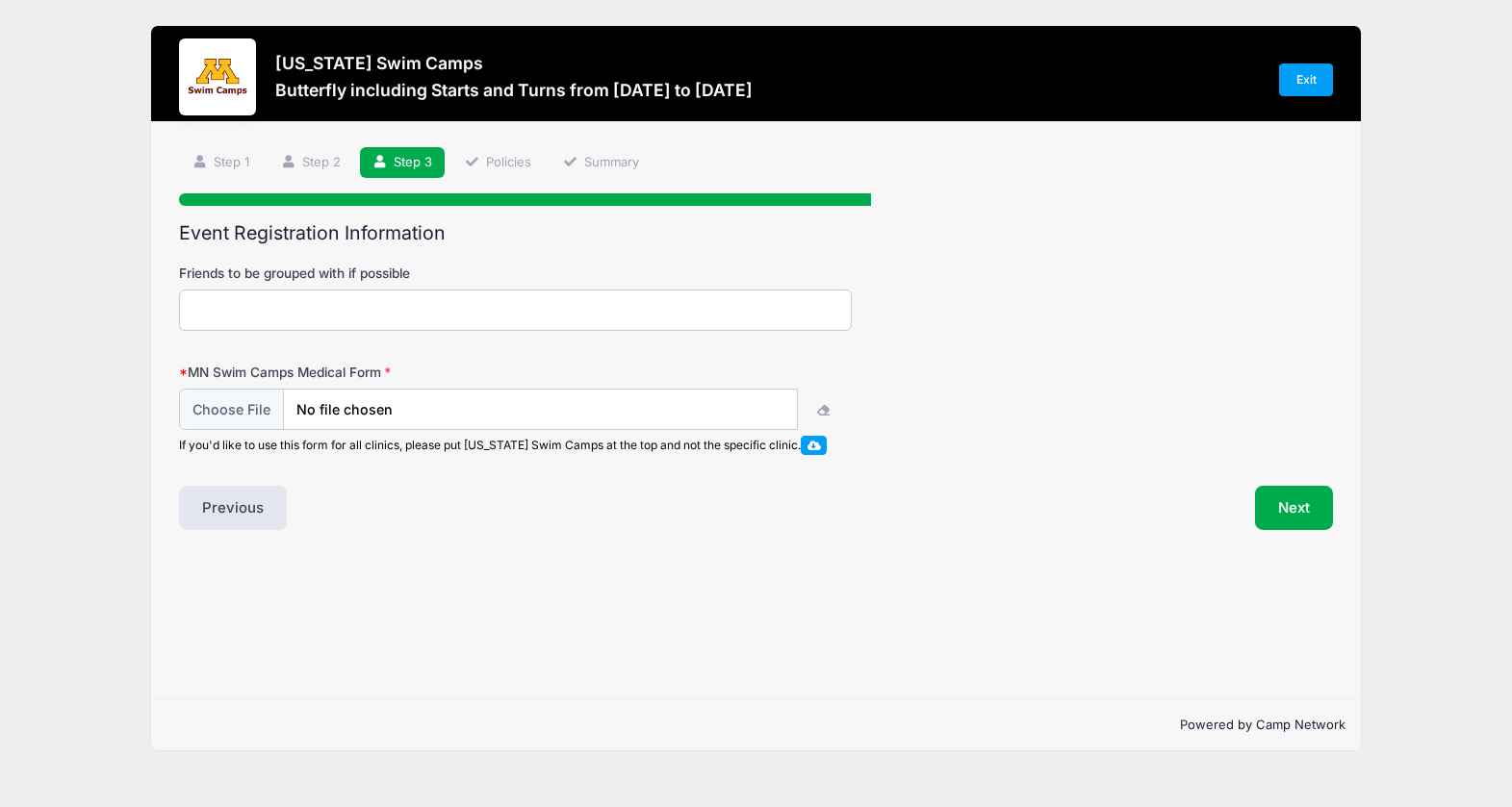
click at [1126, 624] on div "Step 3 /7 Step 1 Step 2 Step 3 Policies Summary Participant Information Camper'…" at bounding box center [756, 411] width 1210 height 579
click at [1286, 519] on button "Next" at bounding box center [1294, 507] width 78 height 44
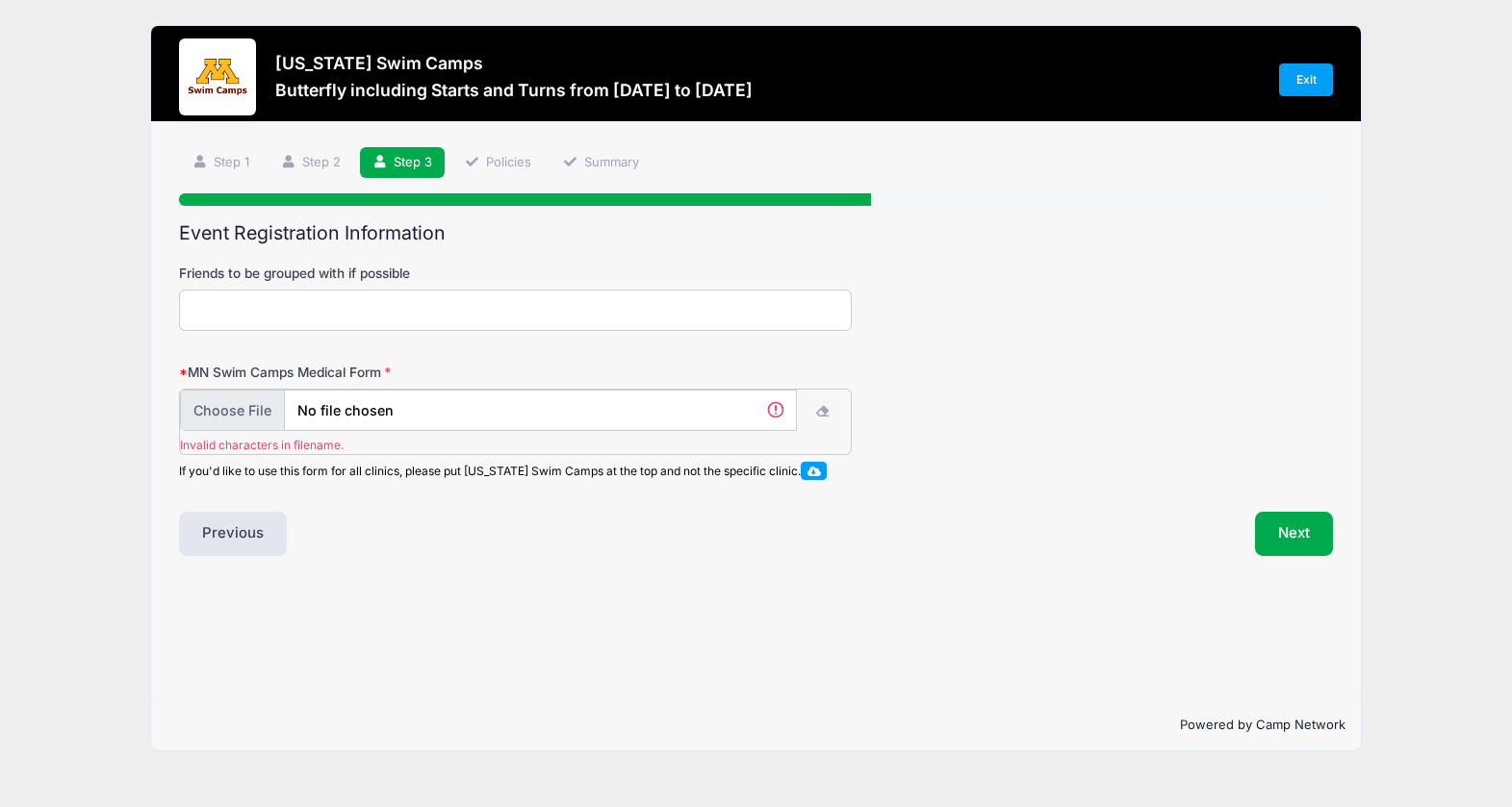
click at [229, 407] on input "file" at bounding box center [488, 410] width 617 height 41
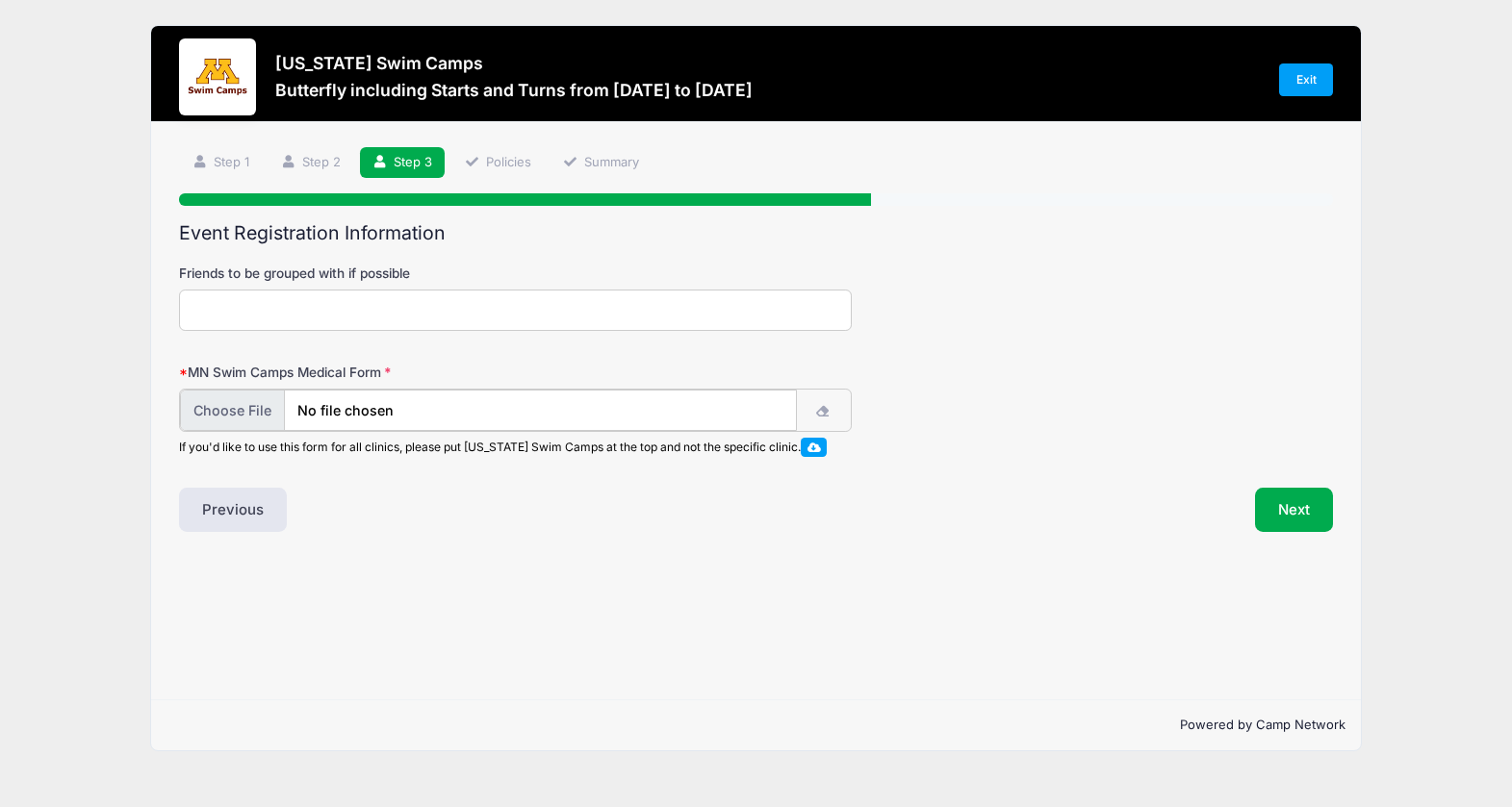
type input "C:\fakepath\Volvatch_Michael_MedicalForm.pdf"
click at [592, 585] on div "Step 3 /7 Step 1 Step 2 Step 3 Policies Summary Participant Information Camper'…" at bounding box center [756, 411] width 1210 height 579
click at [1305, 515] on button "Next" at bounding box center [1294, 507] width 78 height 44
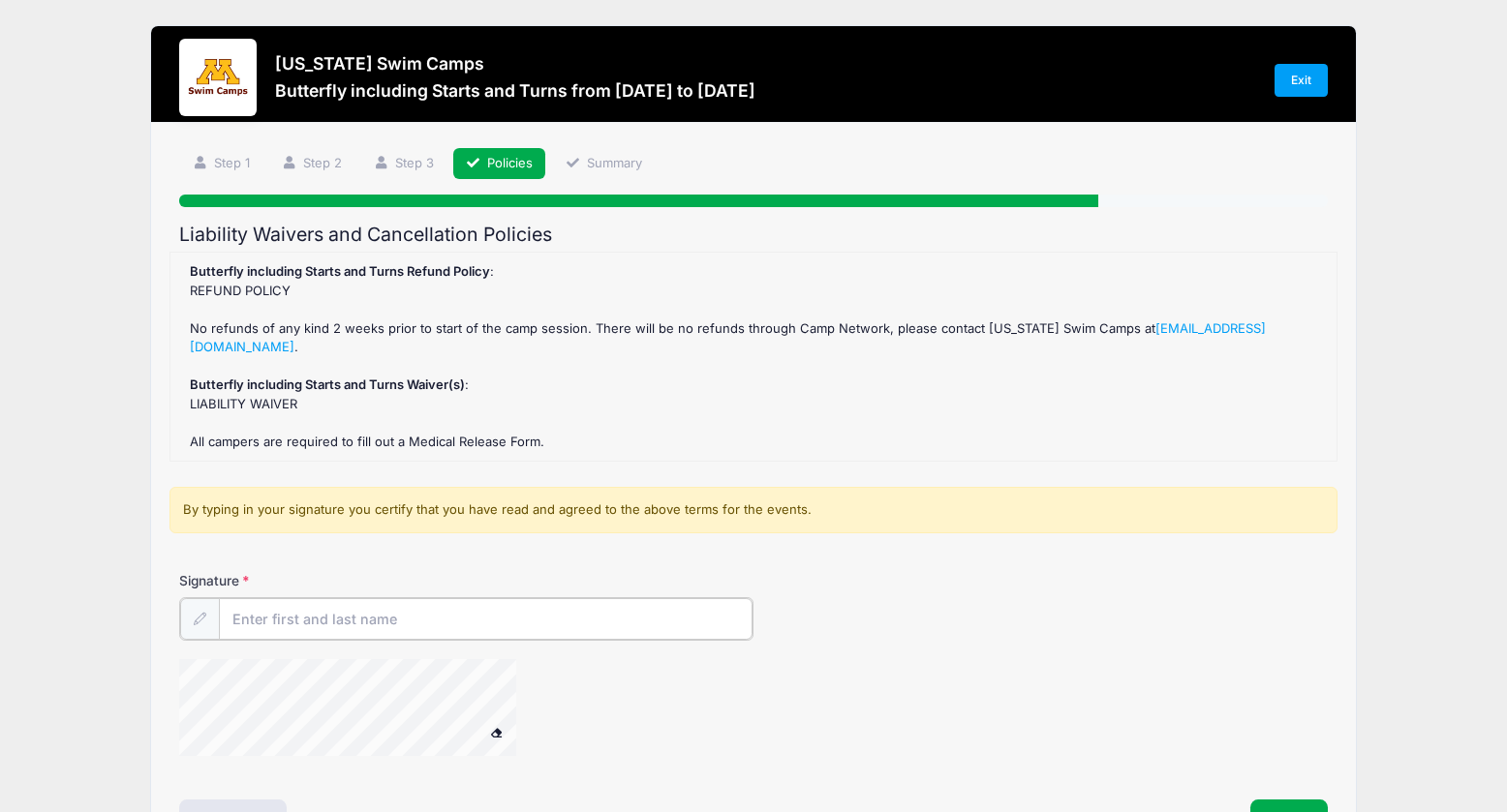
click at [440, 622] on input "Signature" at bounding box center [485, 619] width 533 height 41
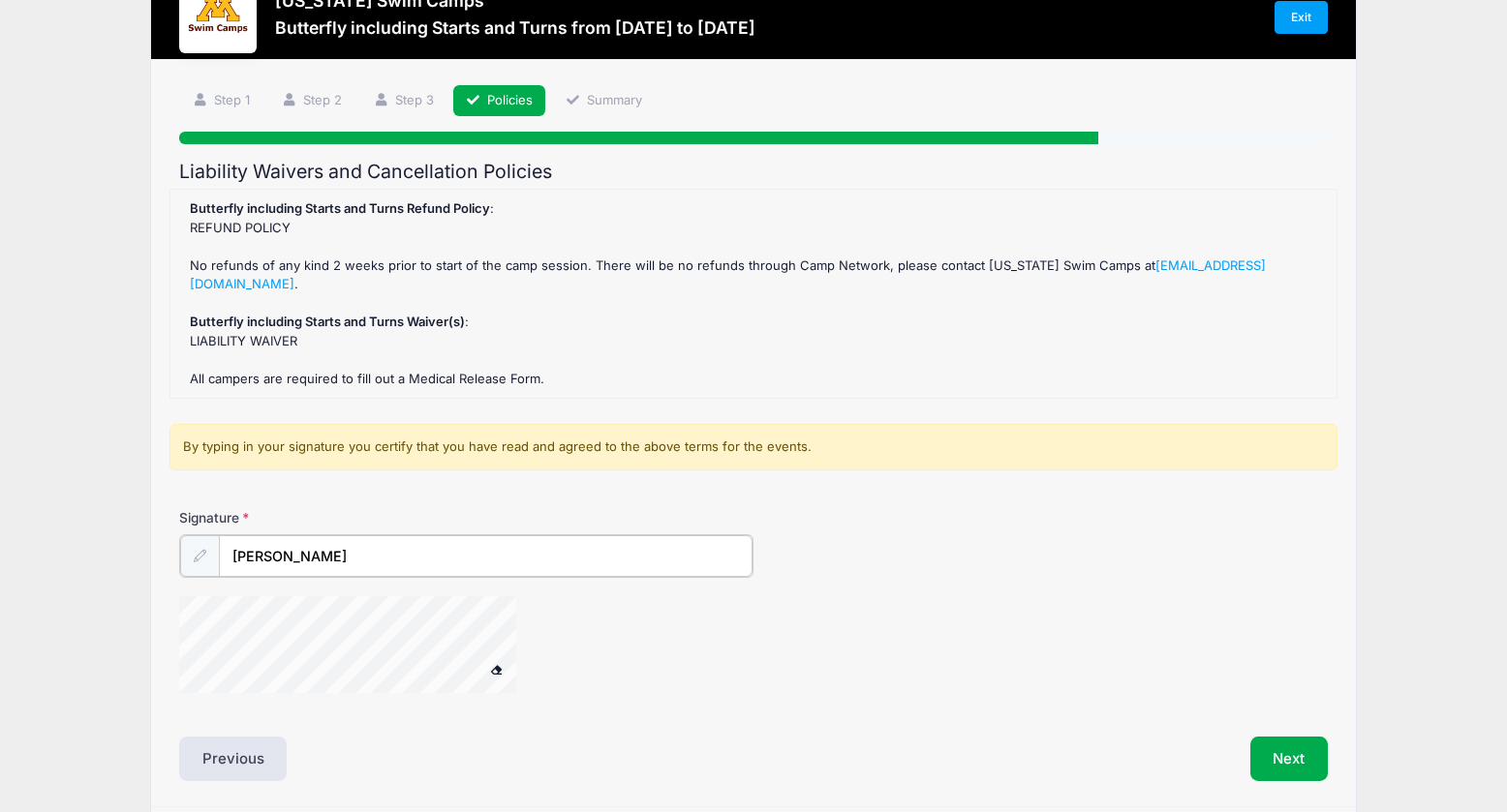
scroll to position [88, 0]
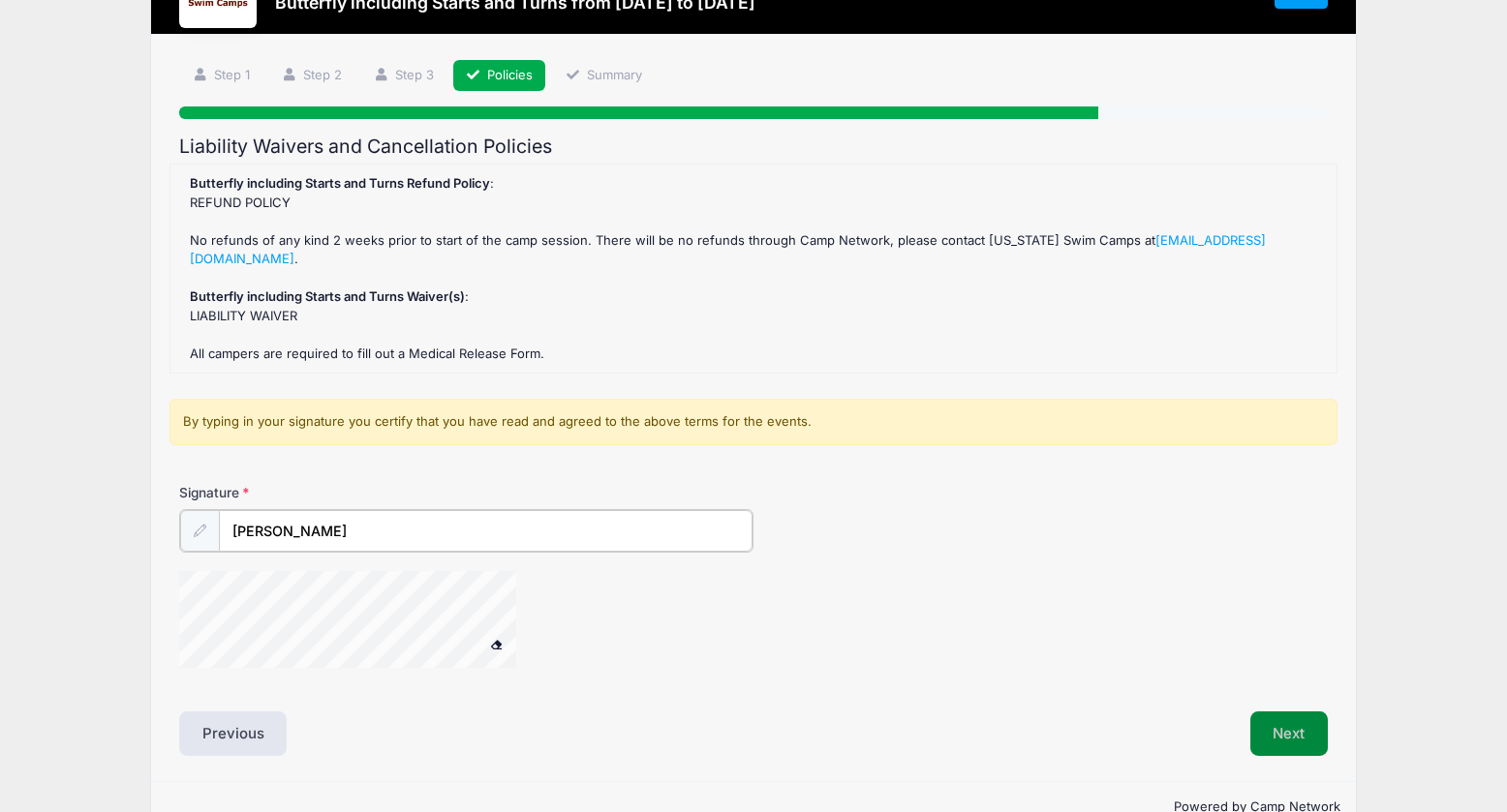
type input "[PERSON_NAME]"
click at [1301, 732] on button "Next" at bounding box center [1290, 731] width 79 height 44
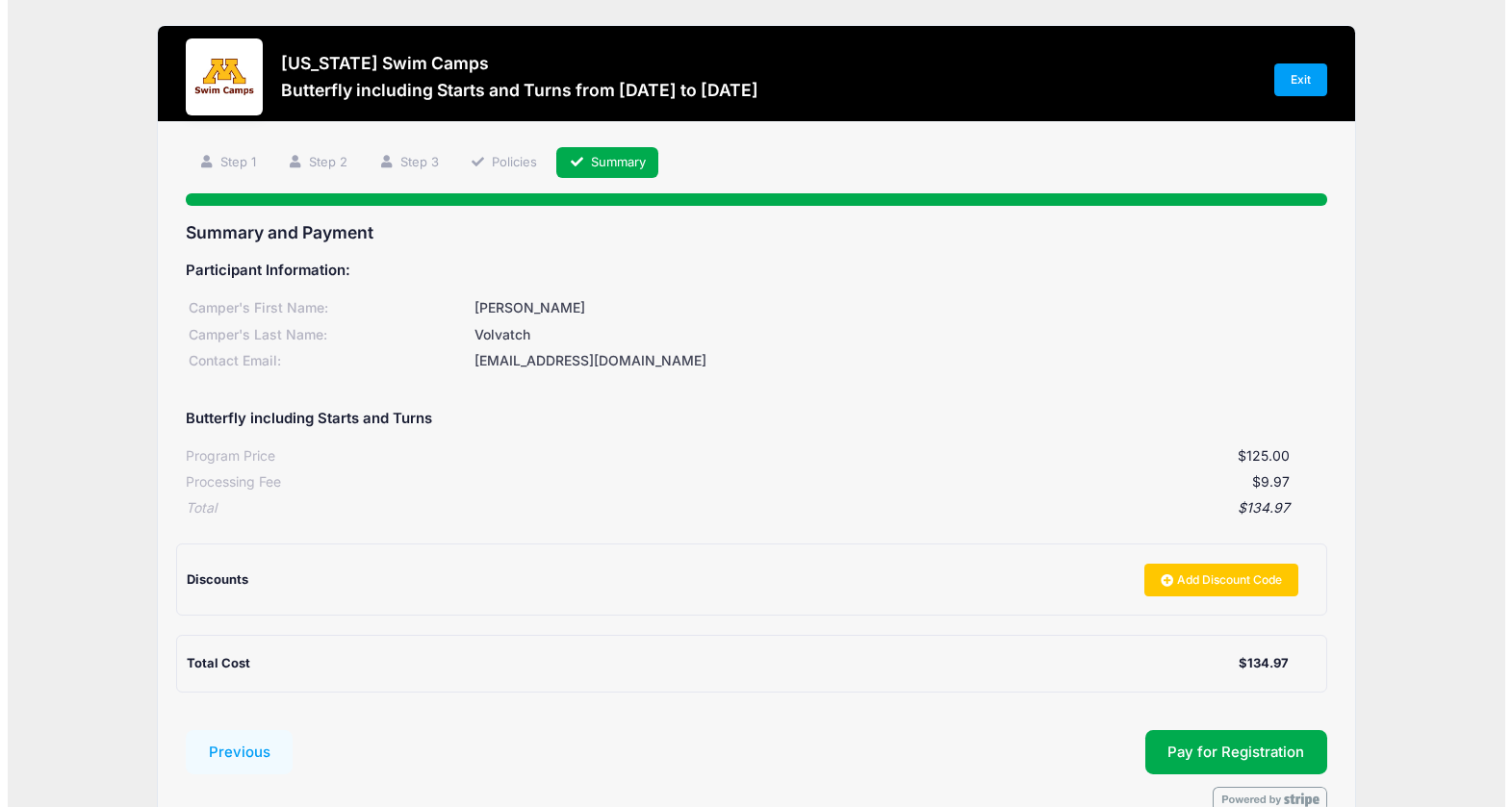
scroll to position [106, 0]
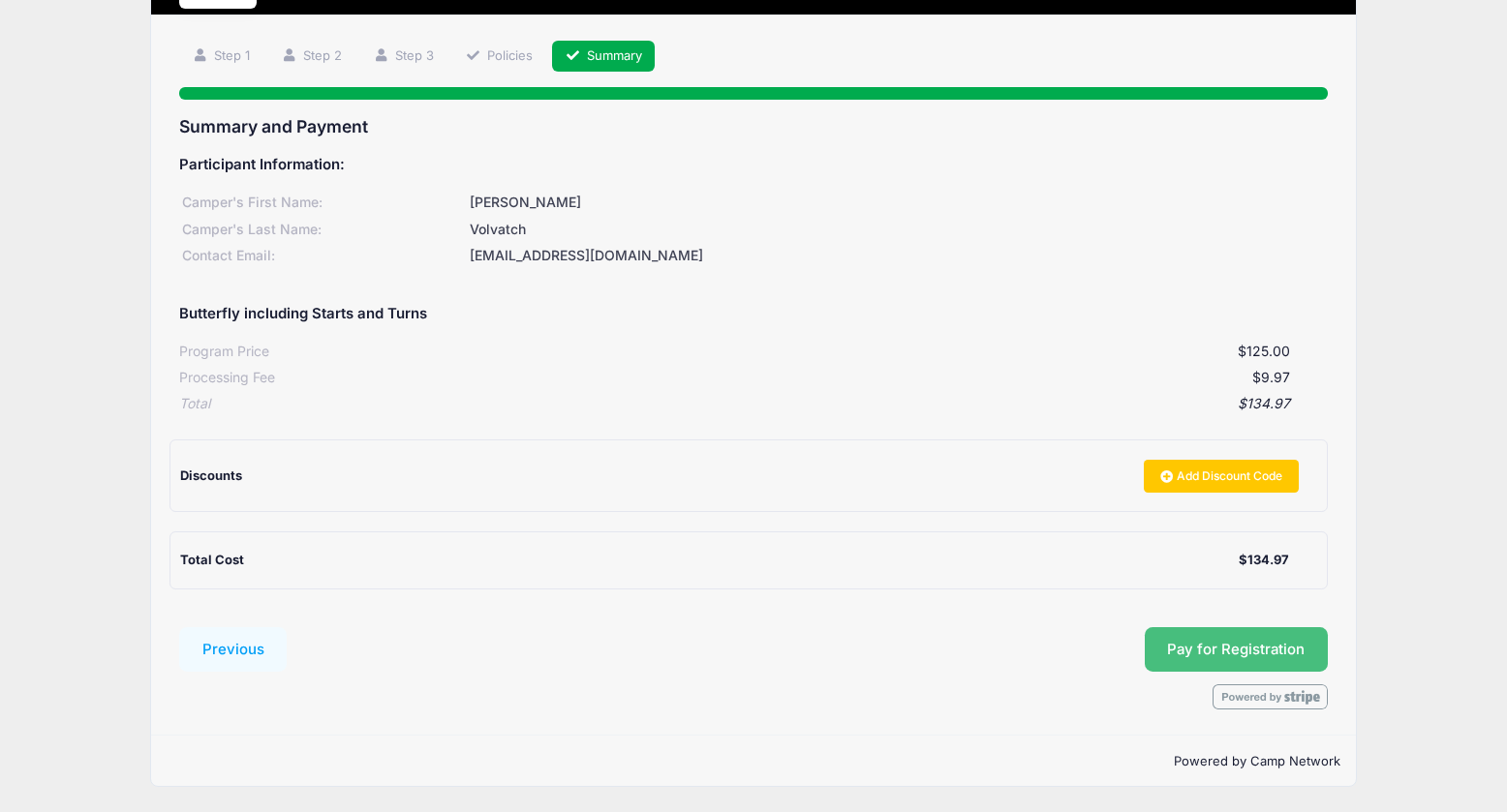
click at [1238, 652] on button "Pay for Registration" at bounding box center [1237, 649] width 184 height 44
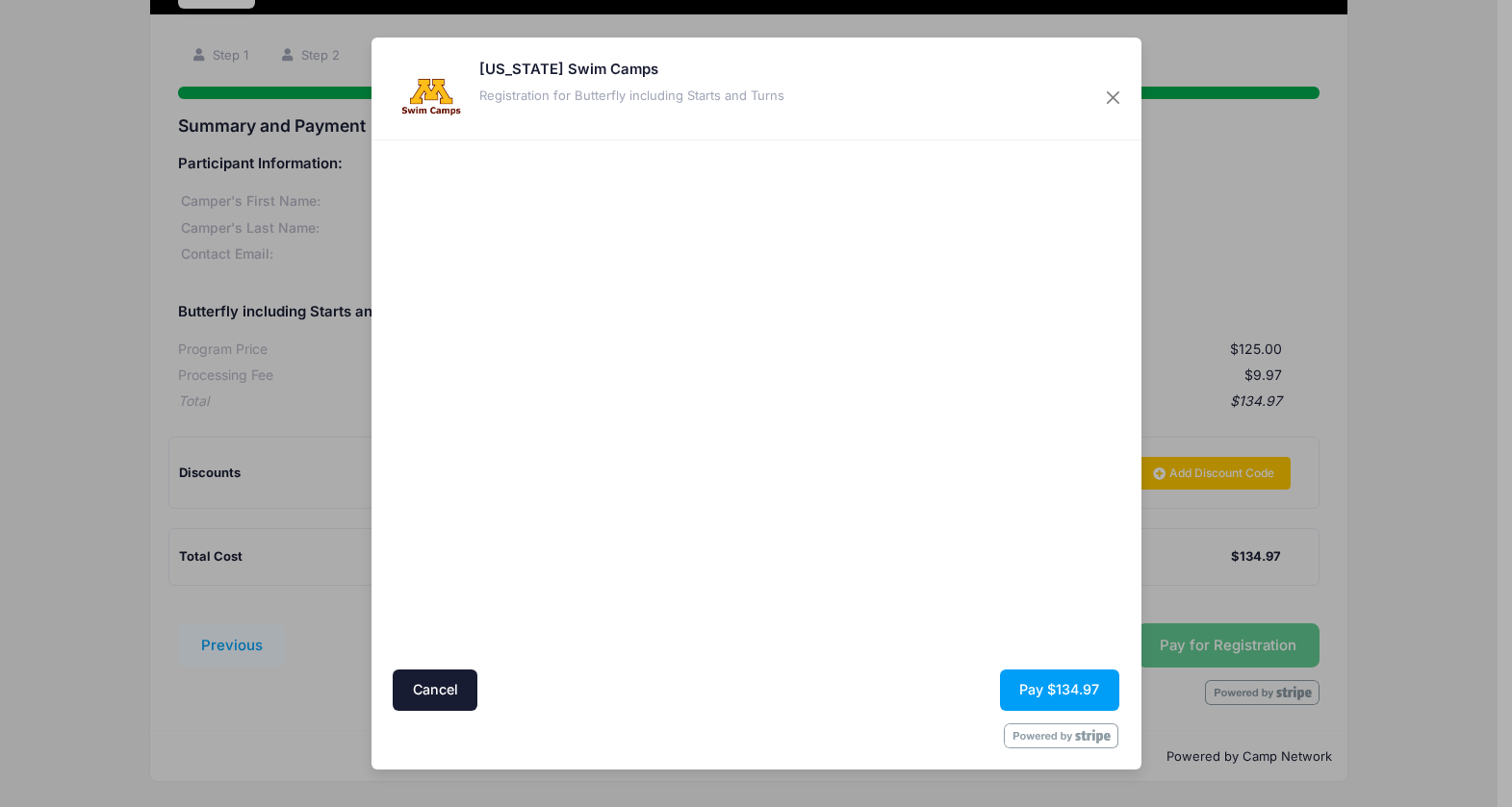
click at [960, 600] on div at bounding box center [942, 404] width 354 height 510
click at [936, 525] on div at bounding box center [942, 404] width 354 height 510
click at [1024, 692] on button "Pay $134.97" at bounding box center [1060, 690] width 119 height 41
click at [1102, 543] on div at bounding box center [942, 404] width 354 height 510
click at [1109, 683] on button "Pay $134.97" at bounding box center [1060, 690] width 119 height 41
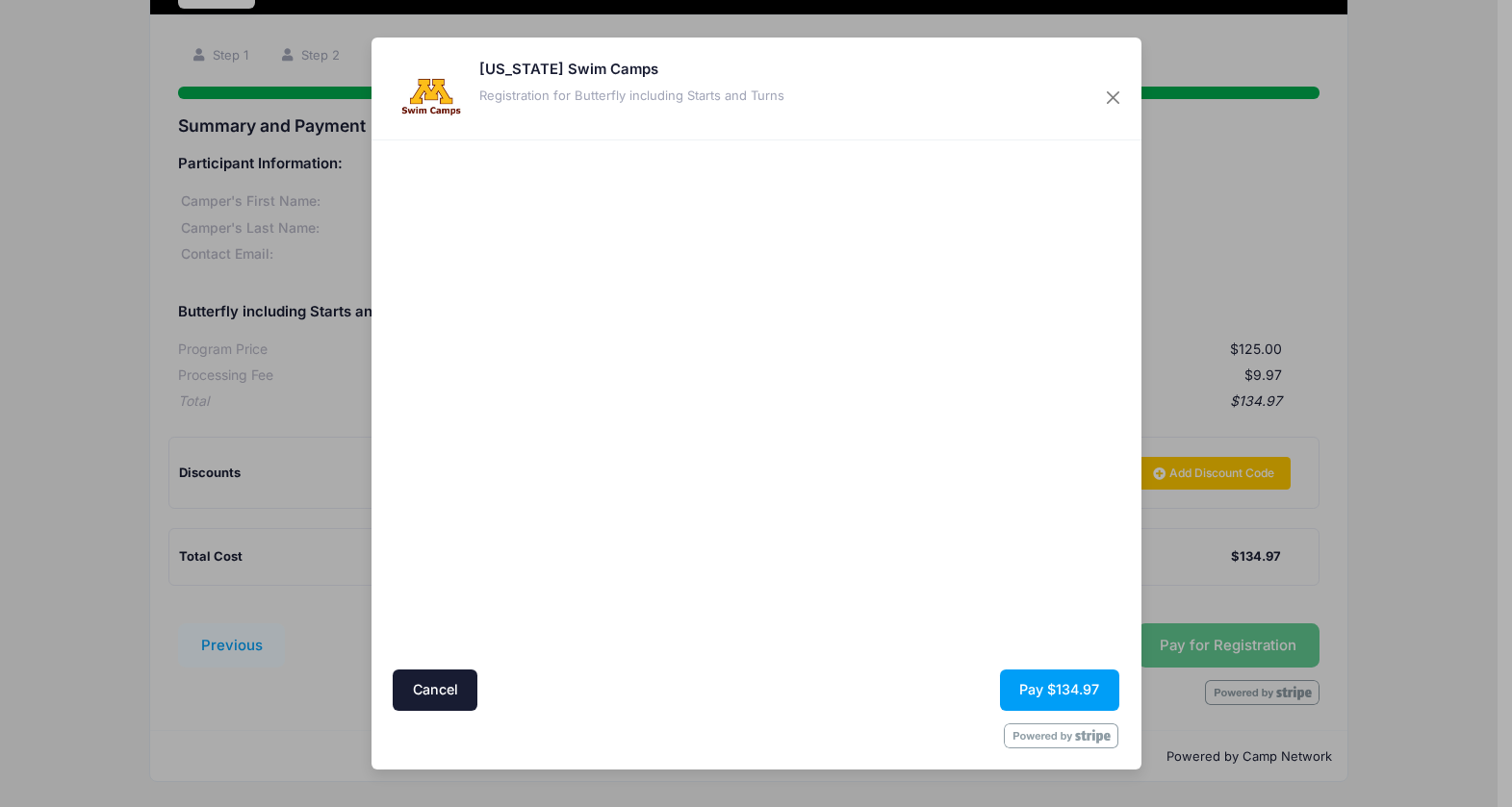
click at [866, 519] on div at bounding box center [942, 404] width 354 height 510
click at [1068, 683] on button "Pay $134.97" at bounding box center [1060, 690] width 119 height 41
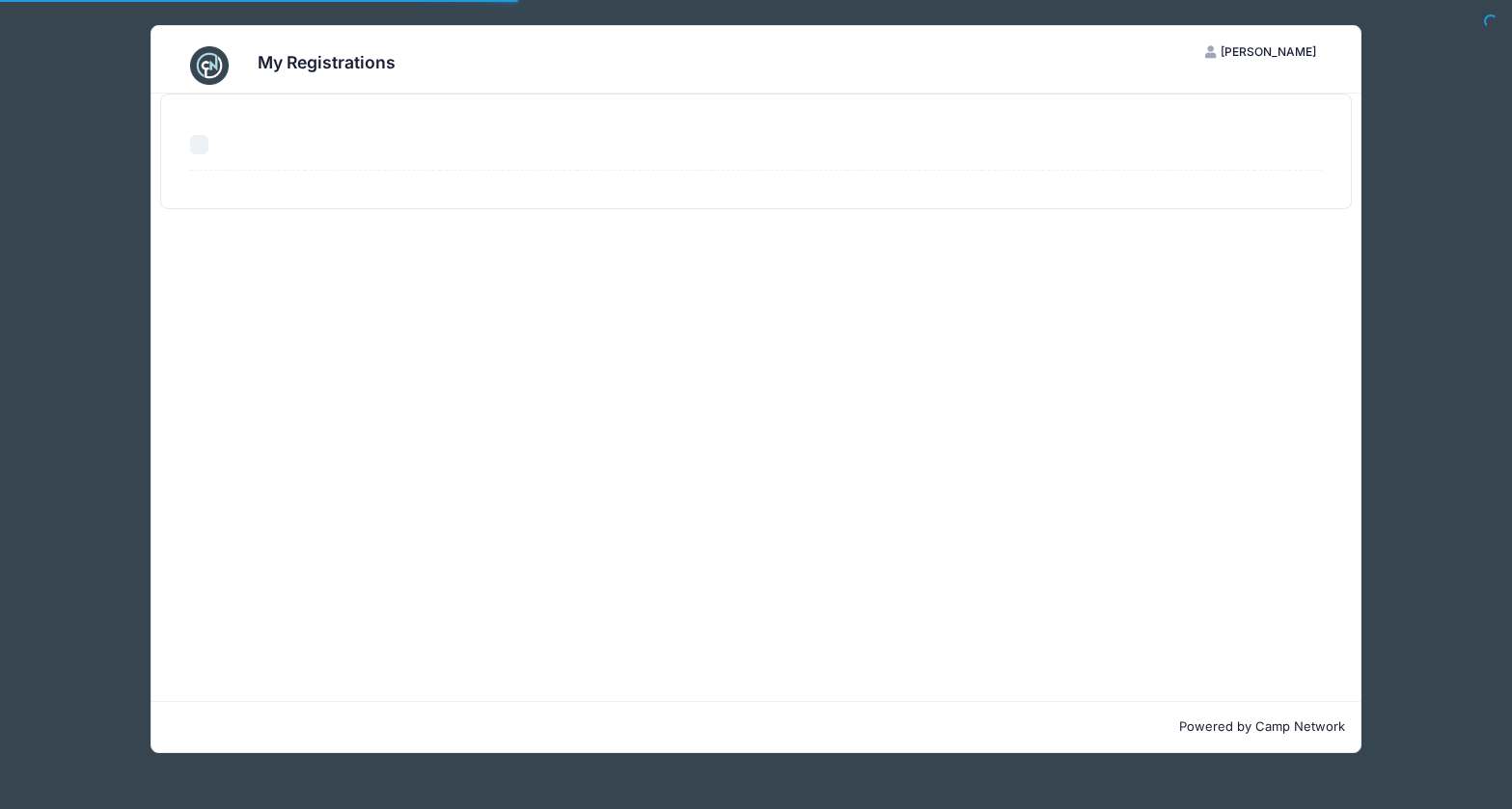
select select "50"
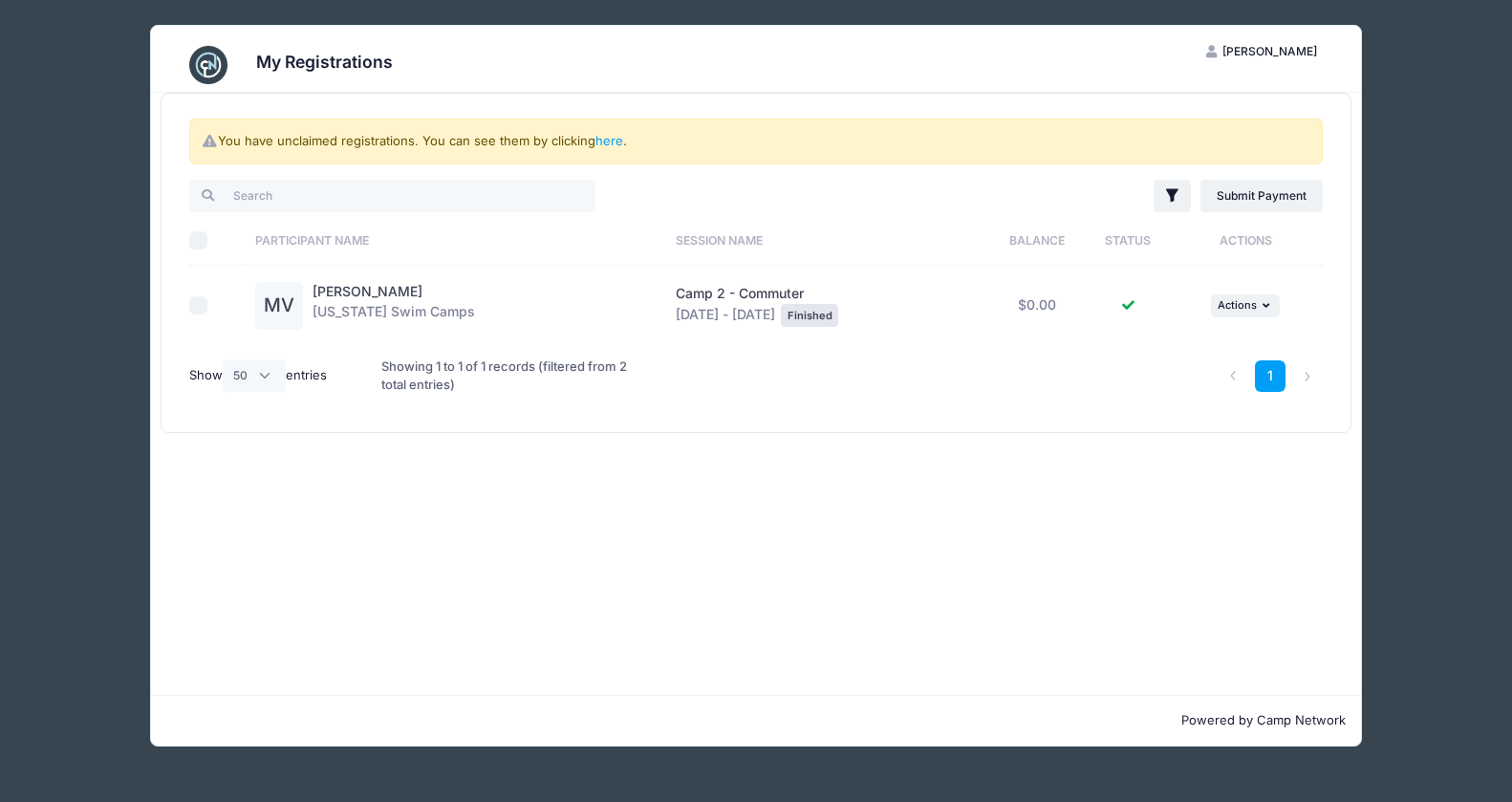
click at [747, 300] on span "Camp 2 - Commuter" at bounding box center [740, 293] width 128 height 16
click at [733, 303] on div "Camp 2 - Commuter Jun 16 - Jun 19, 2025 Finished" at bounding box center [827, 305] width 302 height 43
click at [317, 302] on div "Michael Volvatch Minnesota Swim Camps" at bounding box center [394, 305] width 163 height 48
click at [268, 303] on div "MV" at bounding box center [278, 305] width 47 height 48
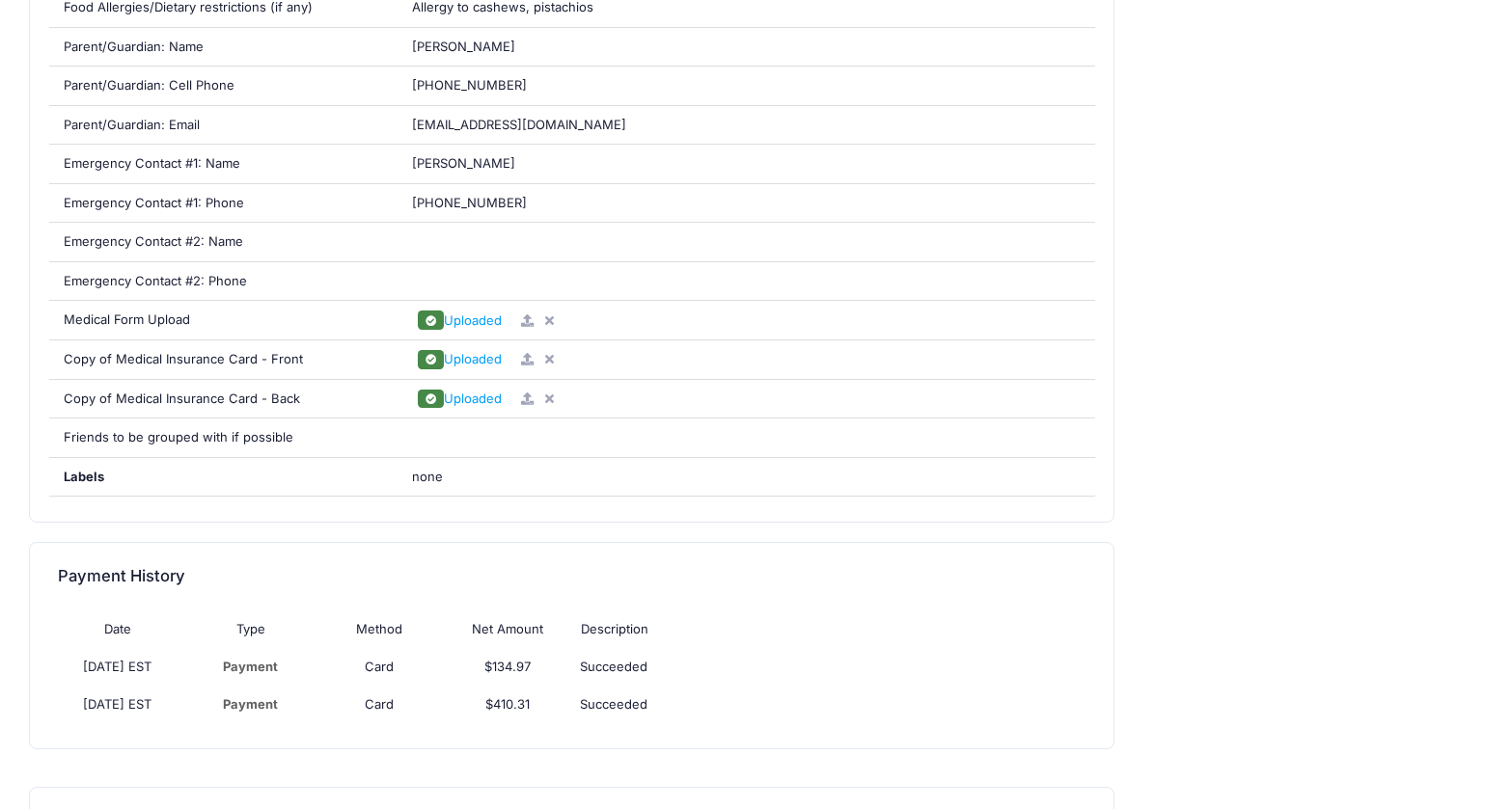
scroll to position [994, 0]
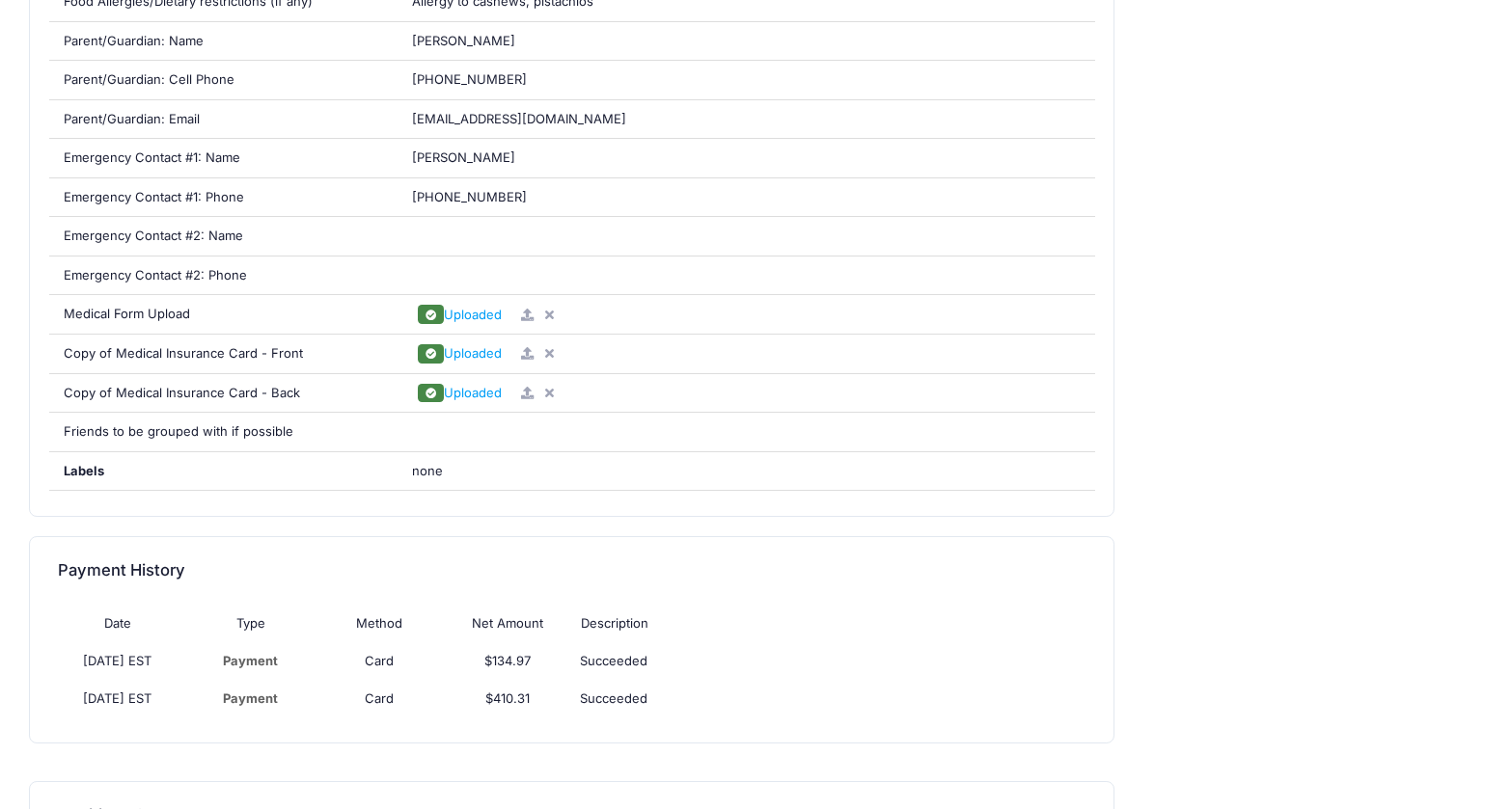
drag, startPoint x: 1517, startPoint y: 50, endPoint x: 1493, endPoint y: 390, distance: 340.8
click at [1493, 389] on div "Volvatch, Michael OA Olga Alepova My Account Logout Order Details" at bounding box center [756, 190] width 1512 height 2367
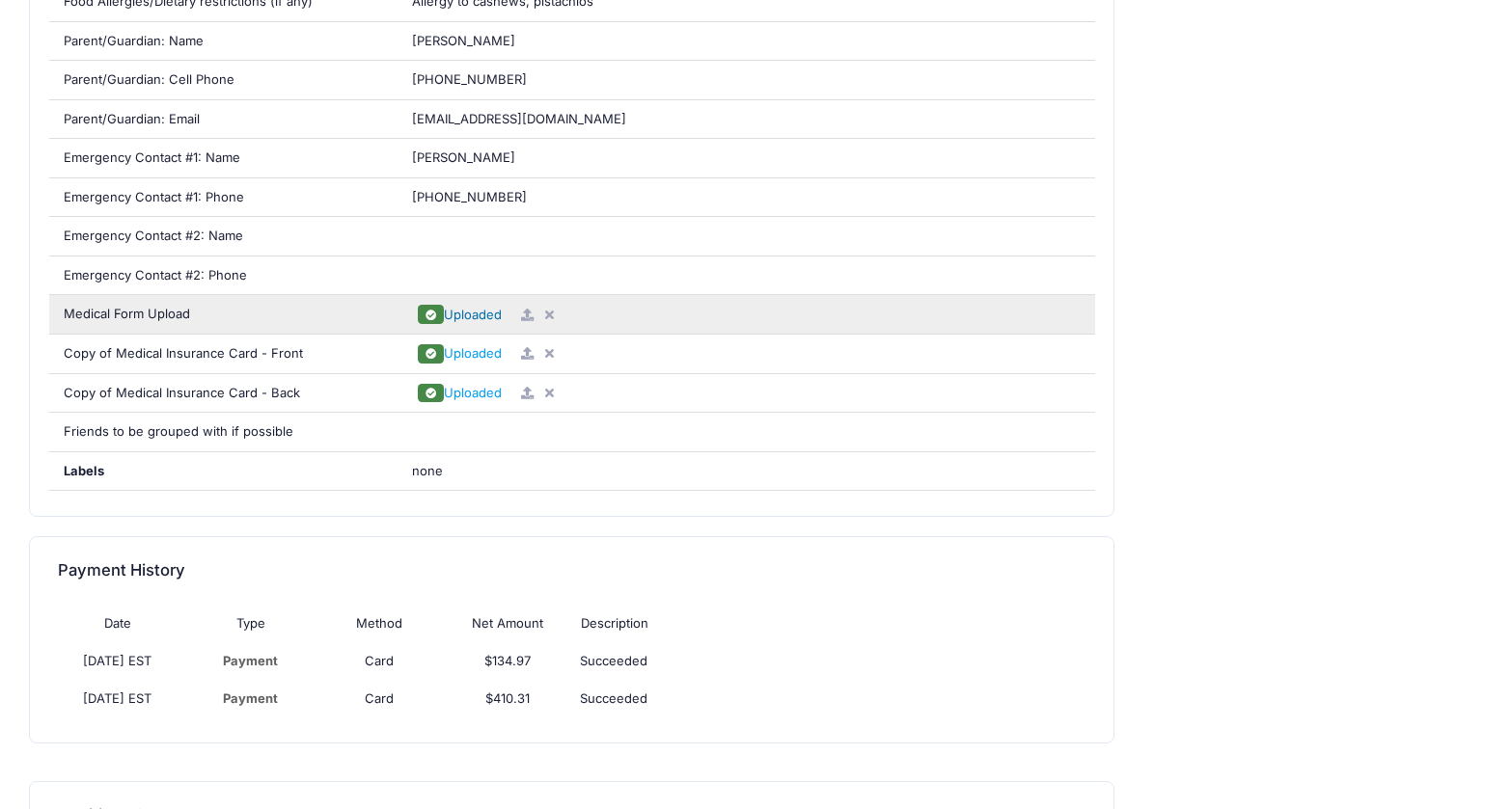
click at [465, 316] on span "Uploaded" at bounding box center [473, 315] width 58 height 16
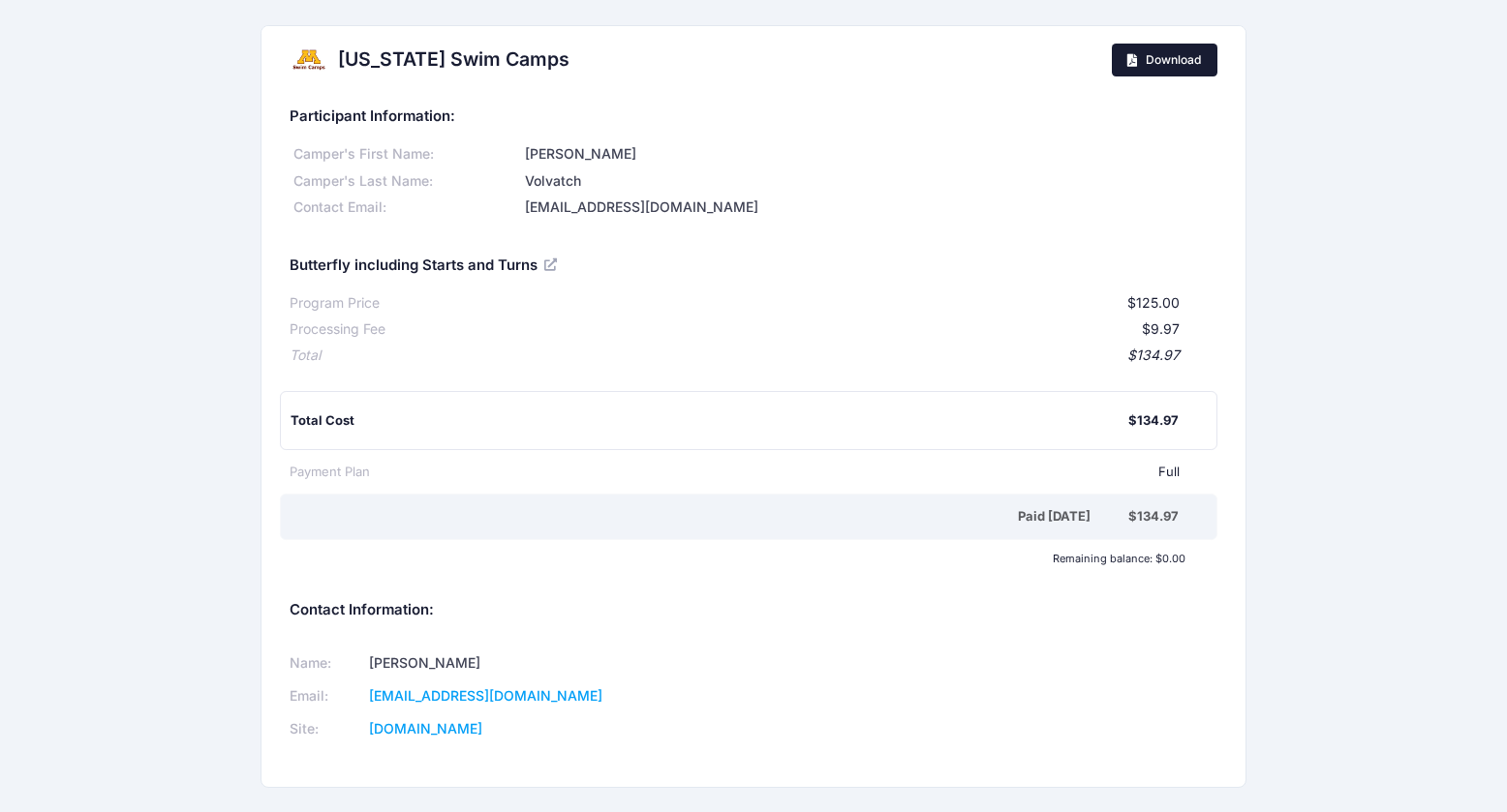
click at [1156, 53] on span "Download" at bounding box center [1174, 59] width 55 height 15
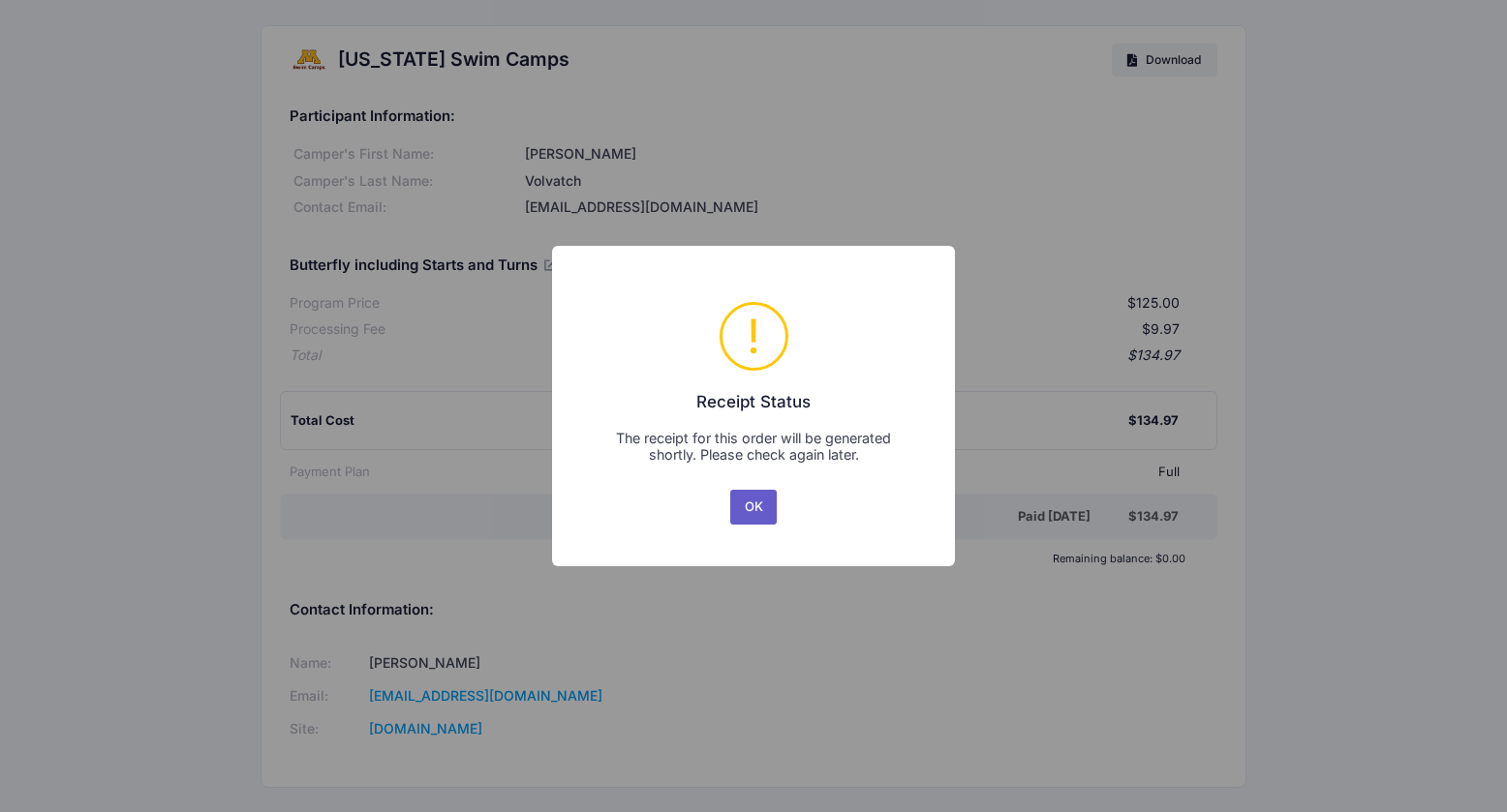
click at [765, 507] on button "OK" at bounding box center [754, 507] width 46 height 34
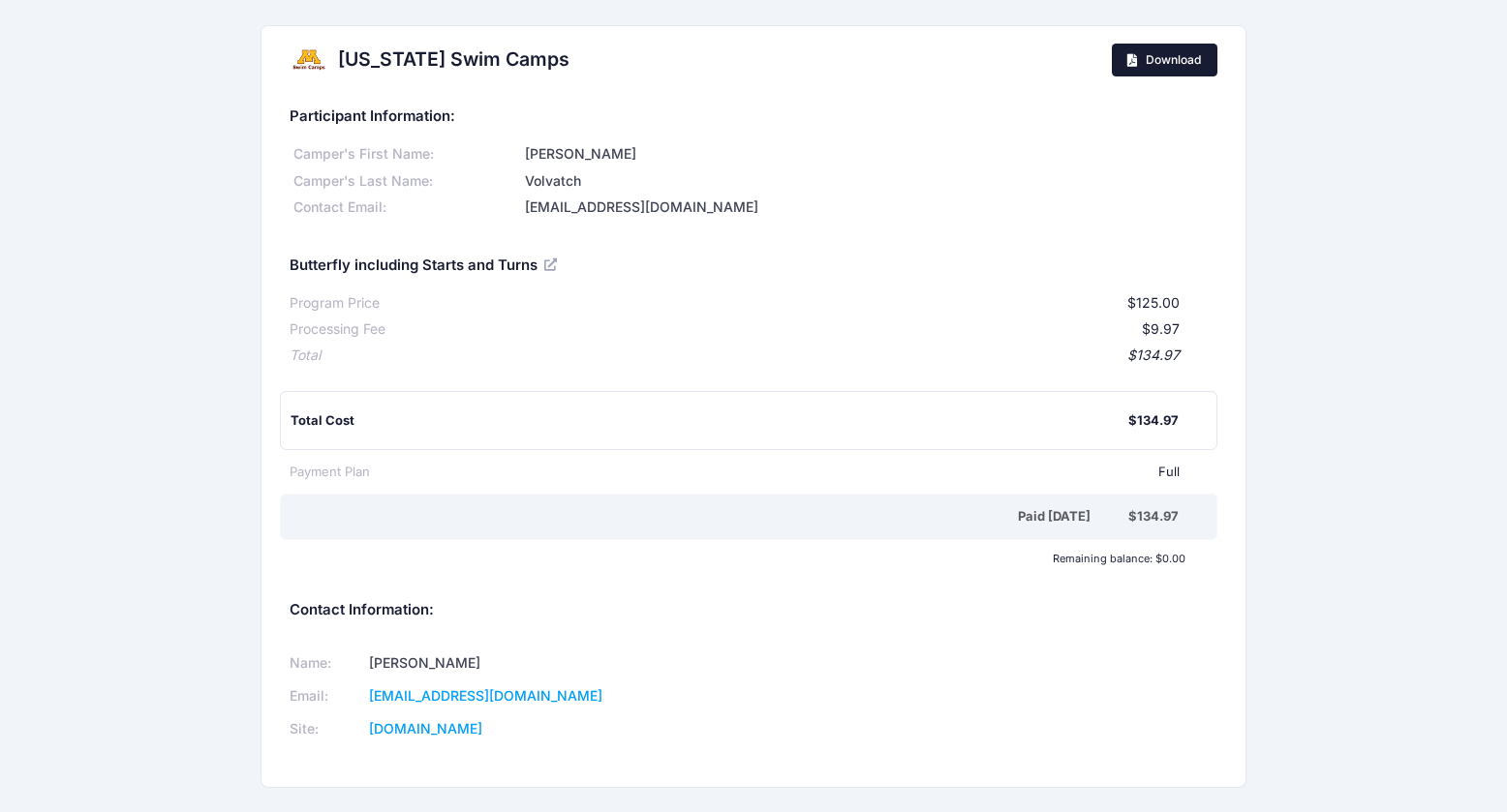
click at [1135, 61] on icon at bounding box center [1136, 61] width 16 height 0
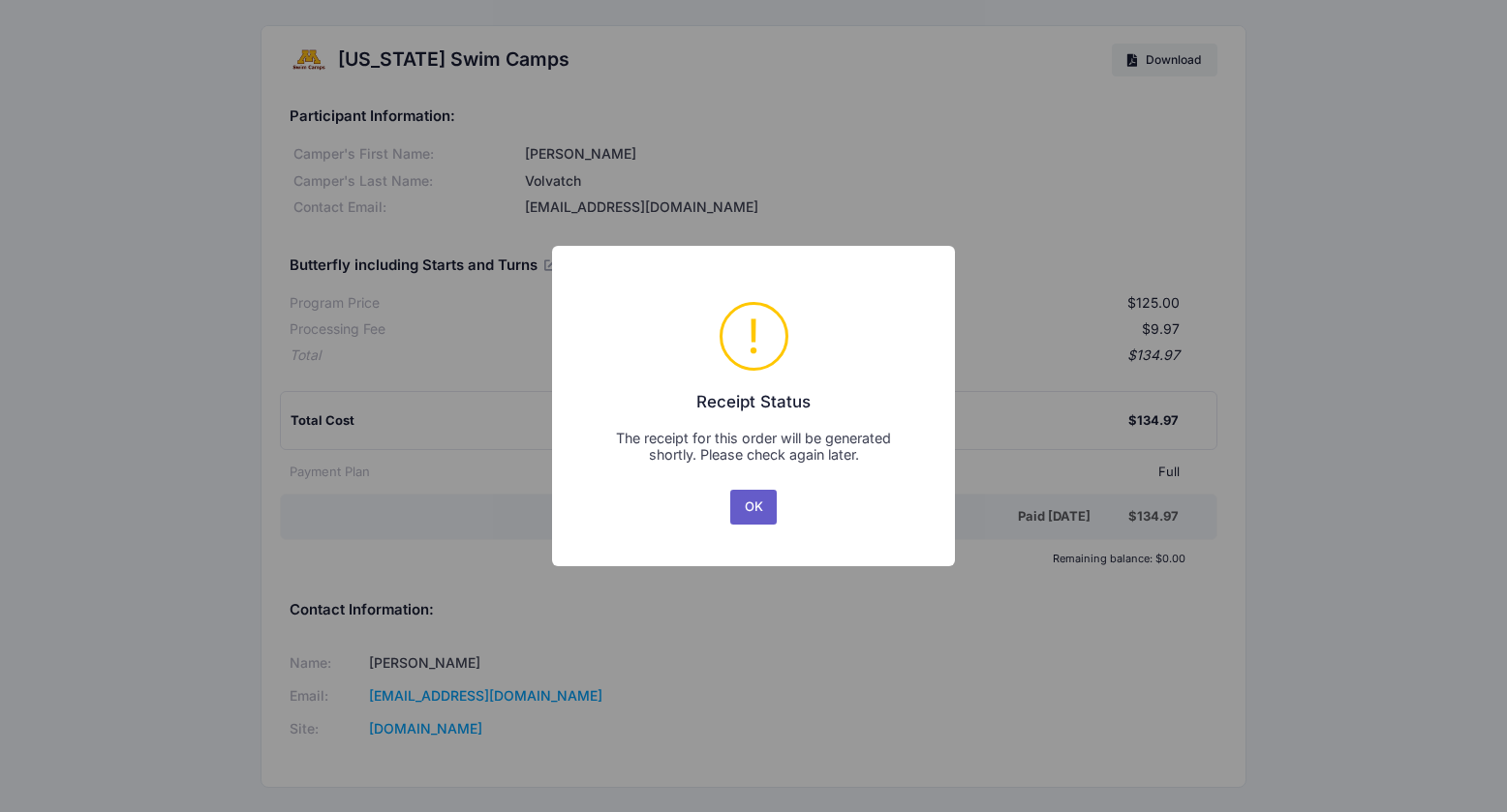
click at [747, 505] on button "OK" at bounding box center [754, 507] width 46 height 34
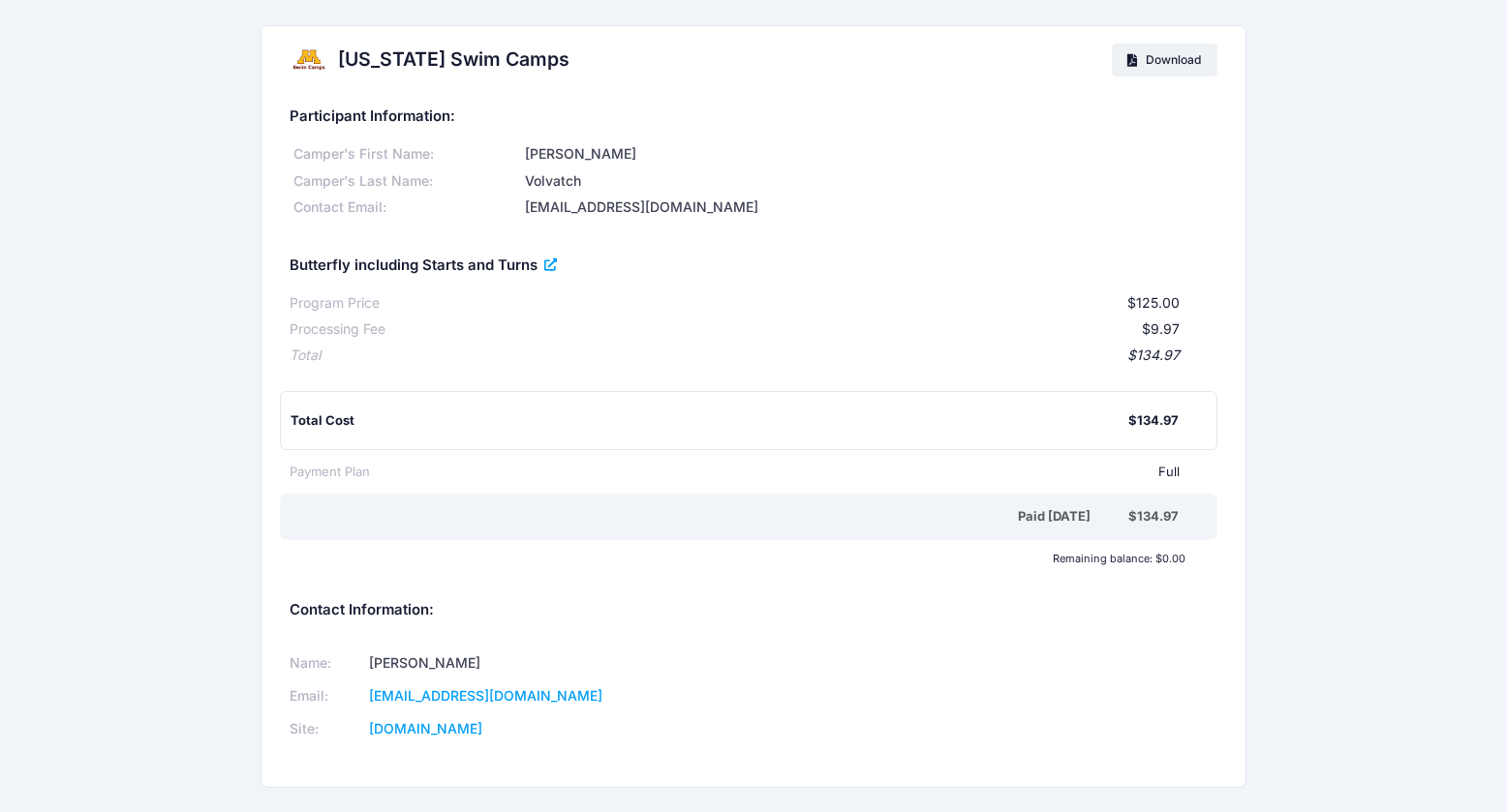
click at [557, 265] on icon at bounding box center [552, 265] width 16 height 0
